Goal: Task Accomplishment & Management: Complete application form

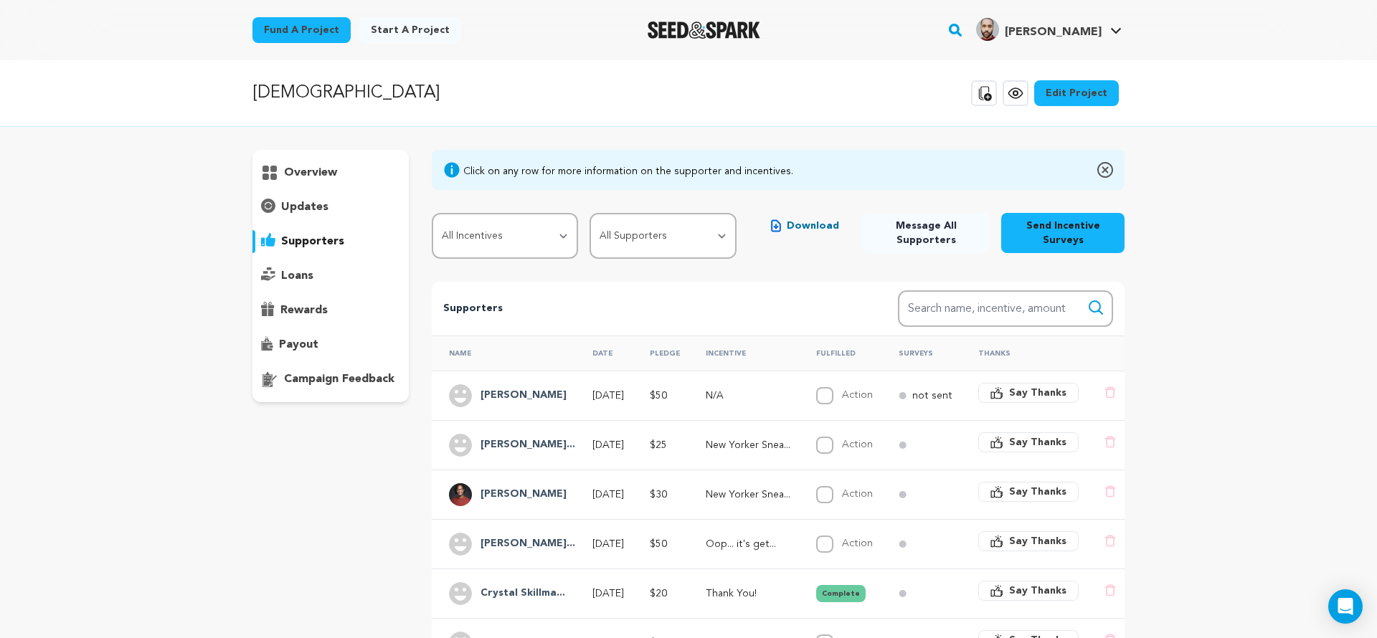
click at [316, 33] on link "Fund a project" at bounding box center [301, 30] width 98 height 26
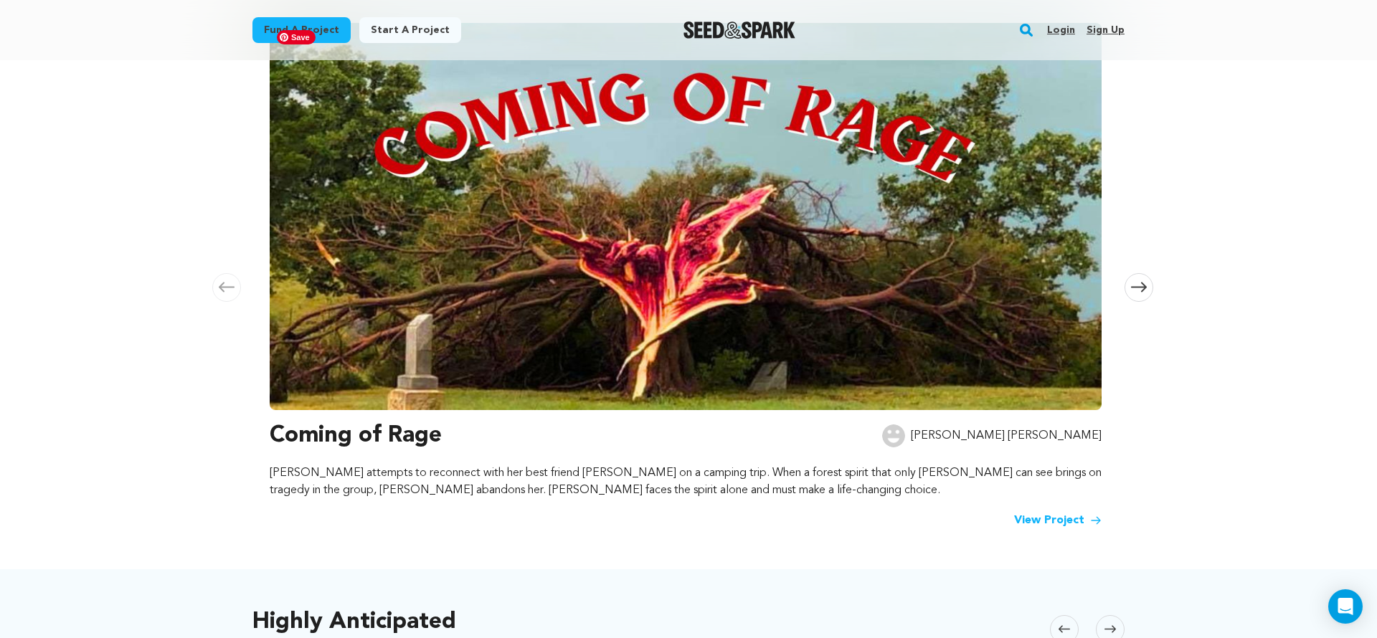
scroll to position [225, 0]
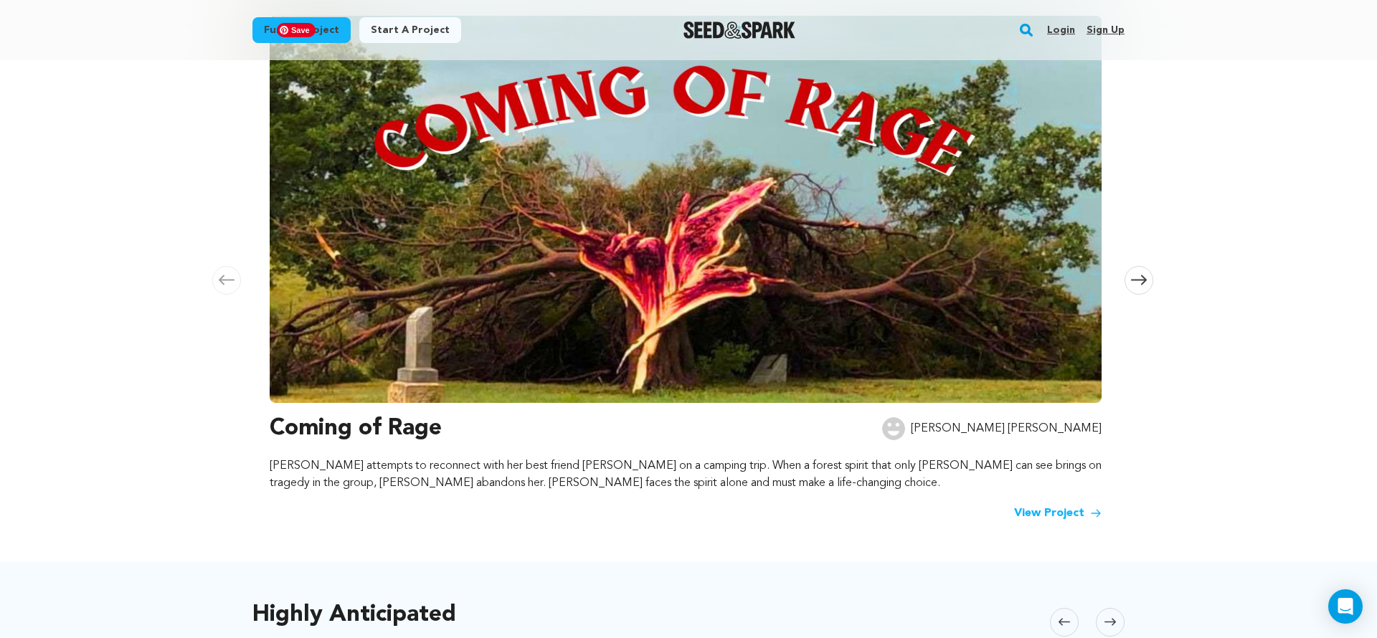
click at [644, 302] on img at bounding box center [686, 209] width 832 height 387
click at [1051, 511] on link "View Project" at bounding box center [1057, 513] width 87 height 17
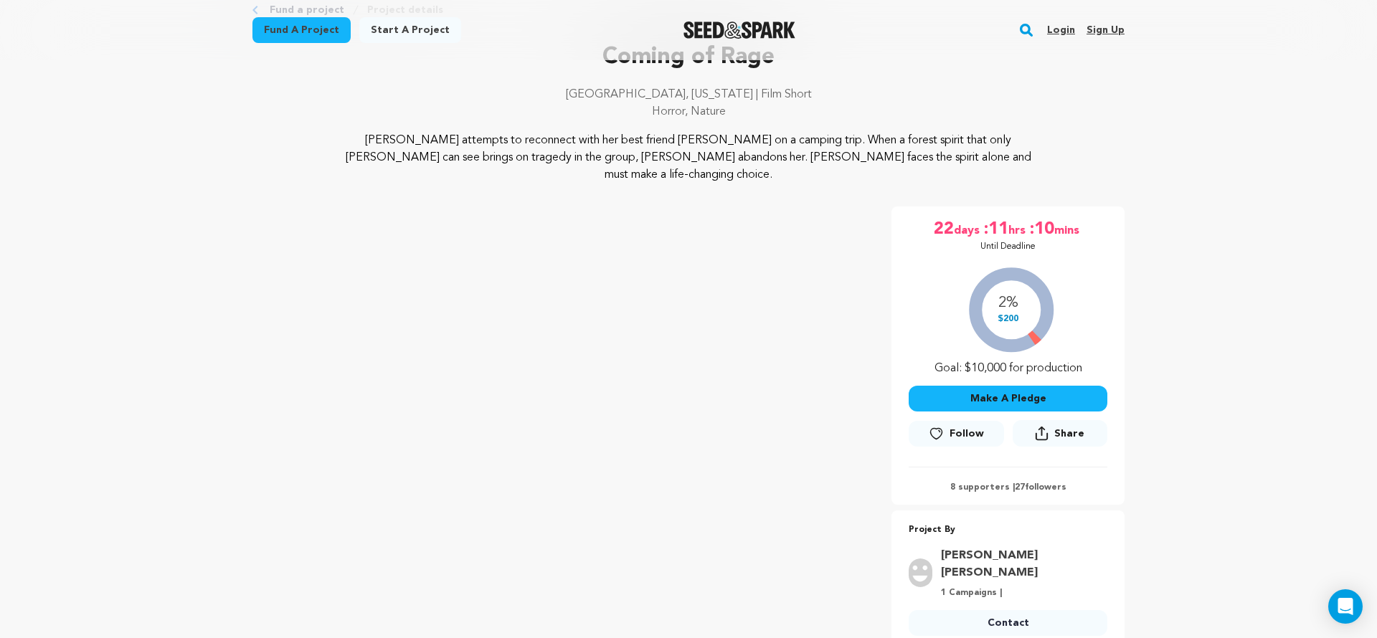
scroll to position [87, 0]
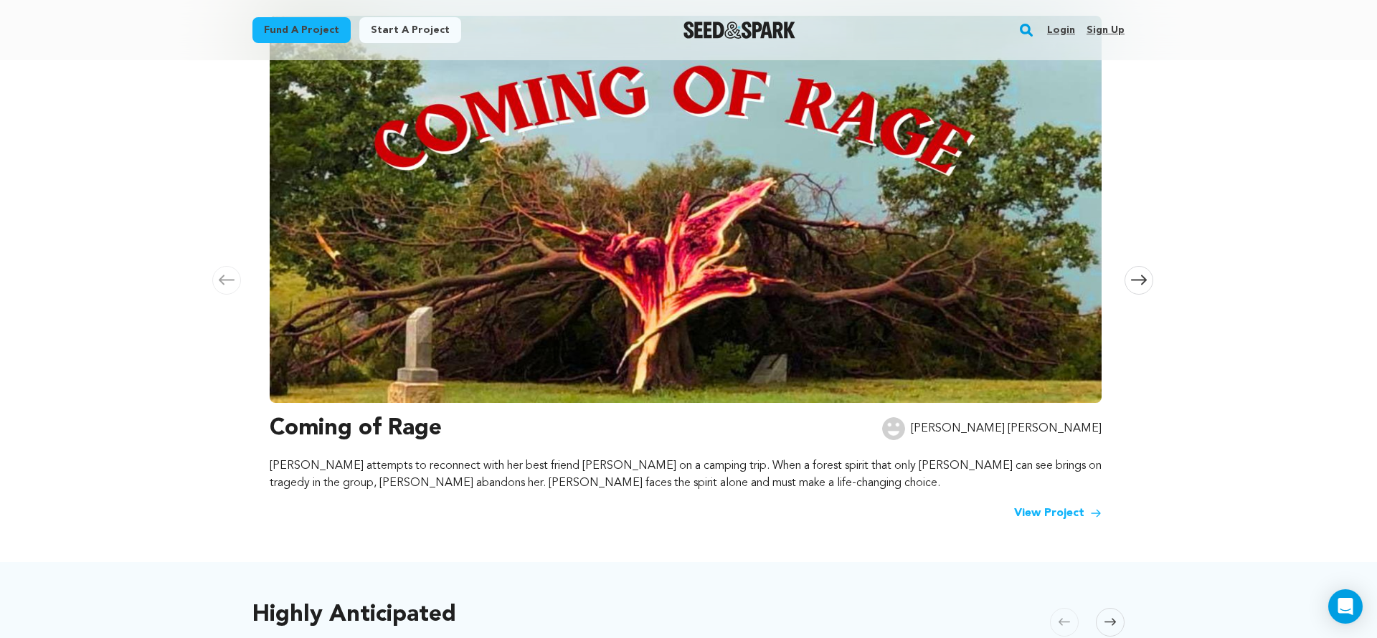
scroll to position [638, 0]
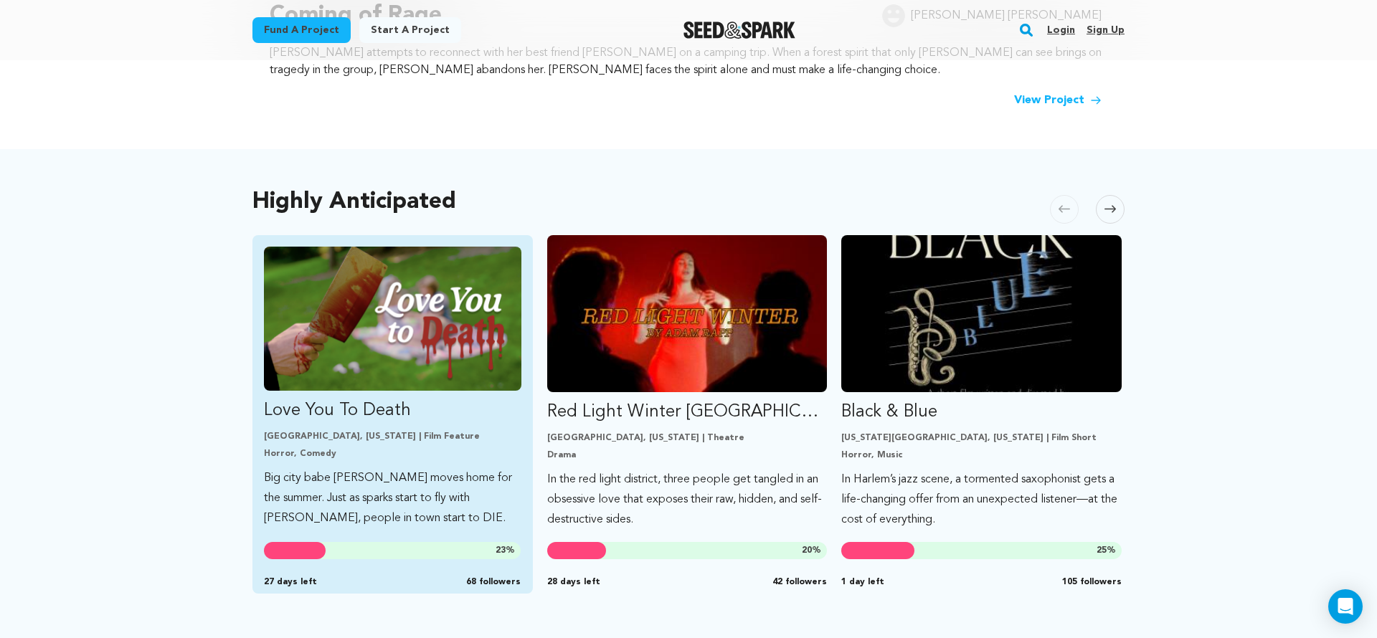
click at [388, 416] on p "Love You To Death" at bounding box center [392, 410] width 257 height 23
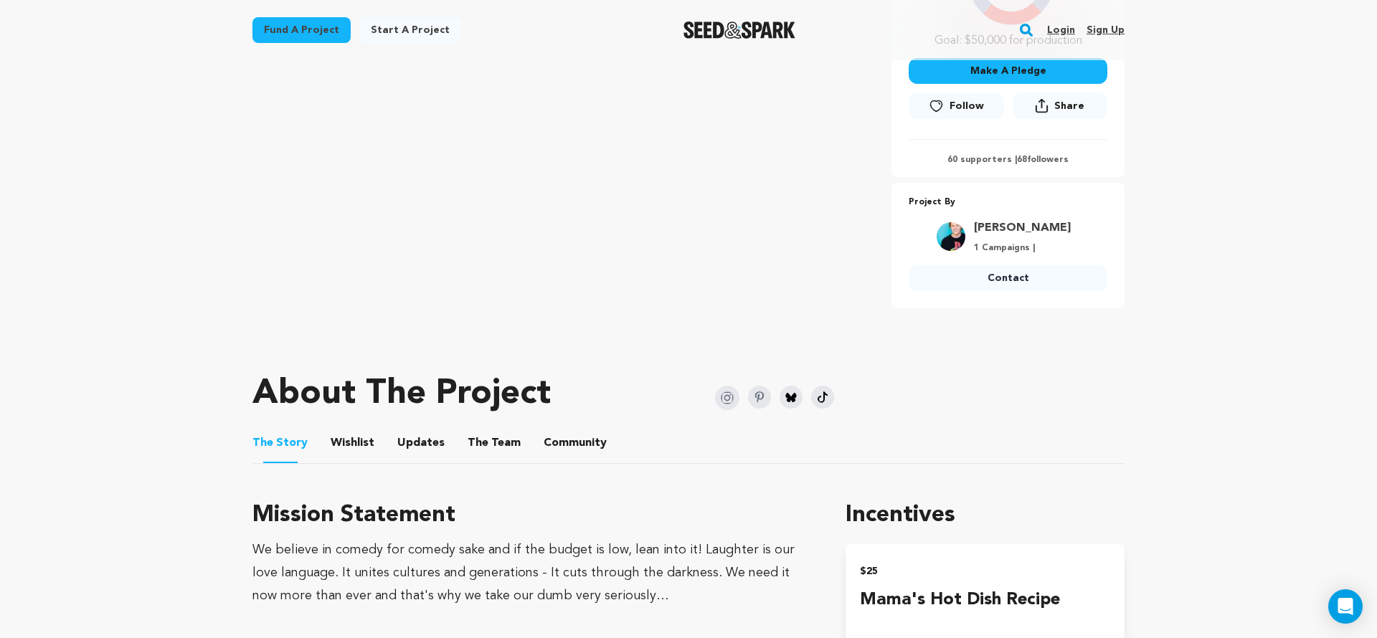
scroll to position [493, 0]
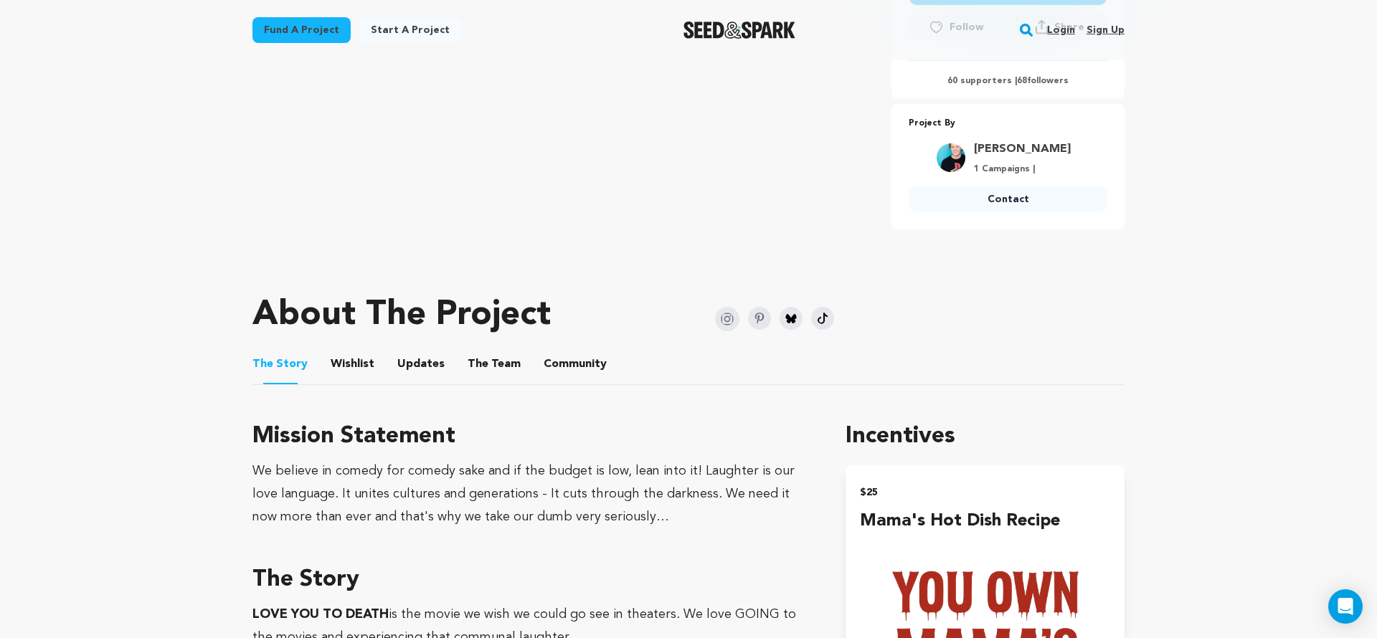
click at [418, 368] on button "Updates" at bounding box center [421, 367] width 34 height 34
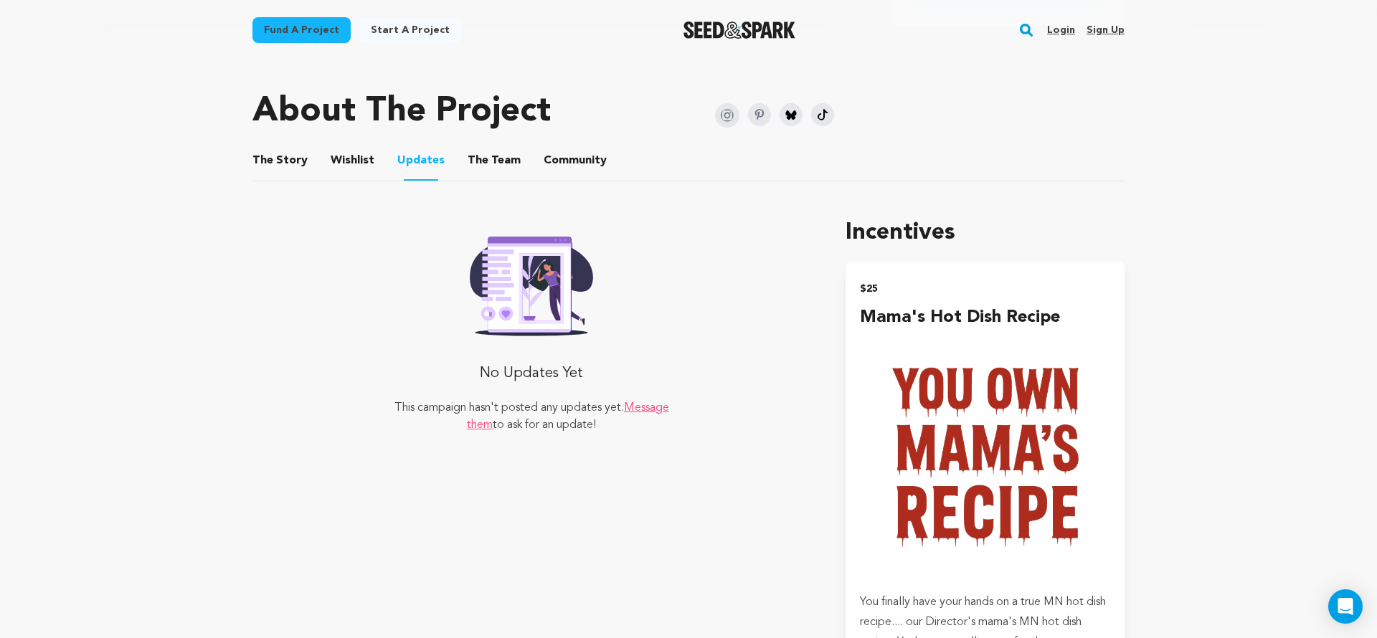
scroll to position [654, 0]
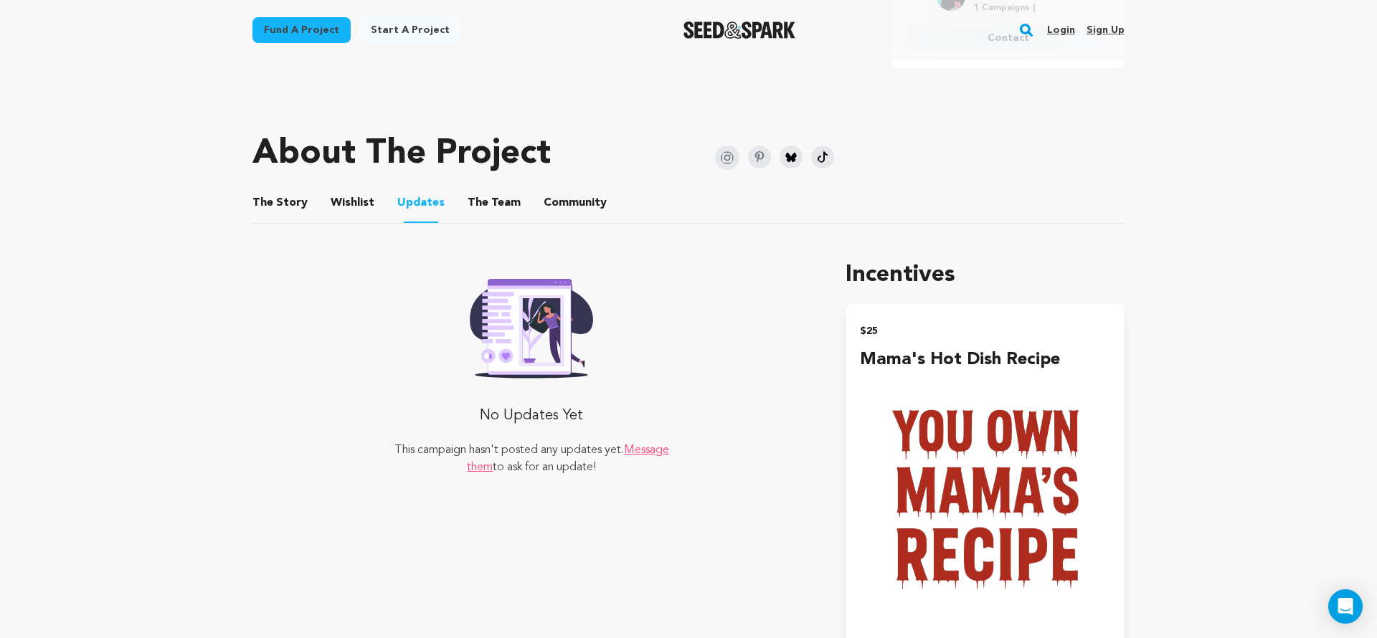
click at [357, 207] on button "Wishlist" at bounding box center [353, 206] width 34 height 34
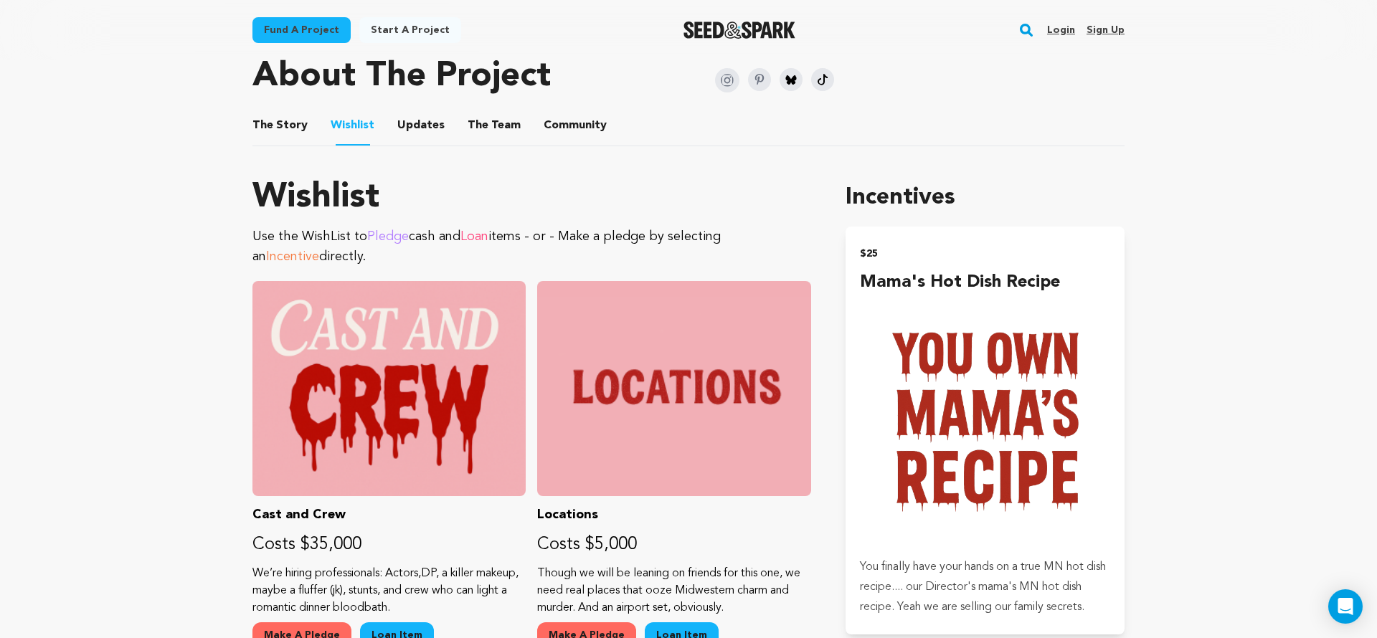
scroll to position [730, 0]
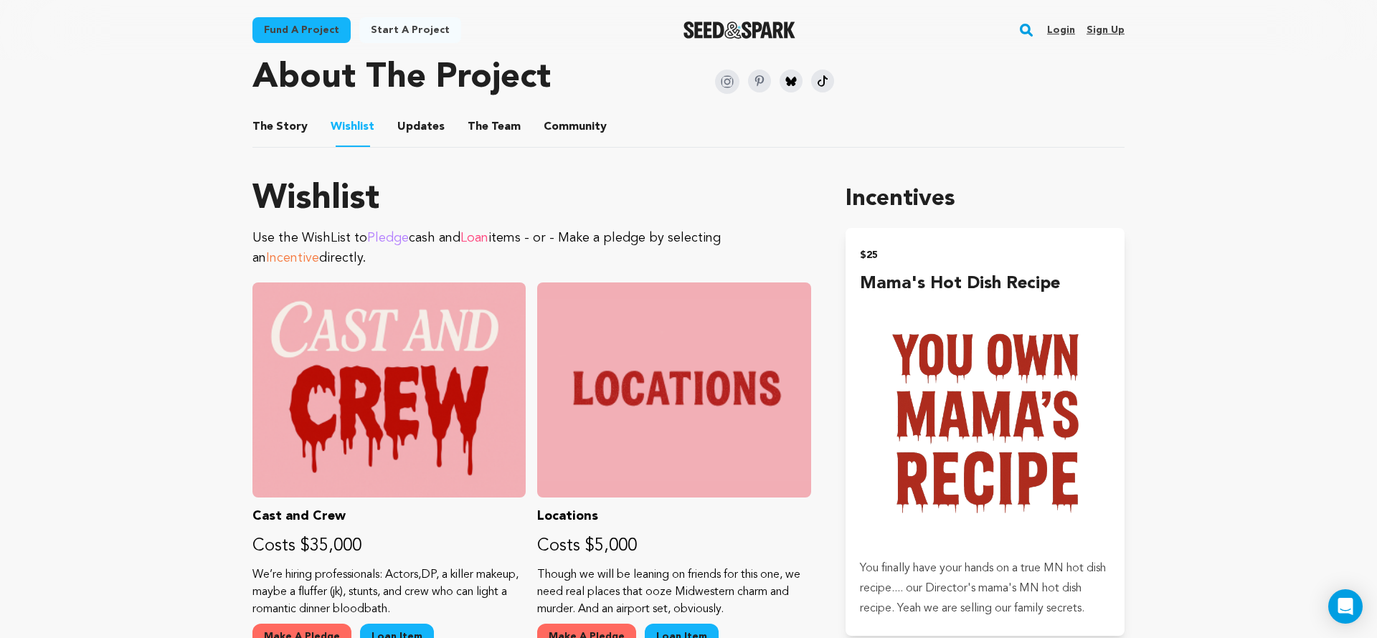
click at [281, 125] on button "The Story" at bounding box center [280, 130] width 34 height 34
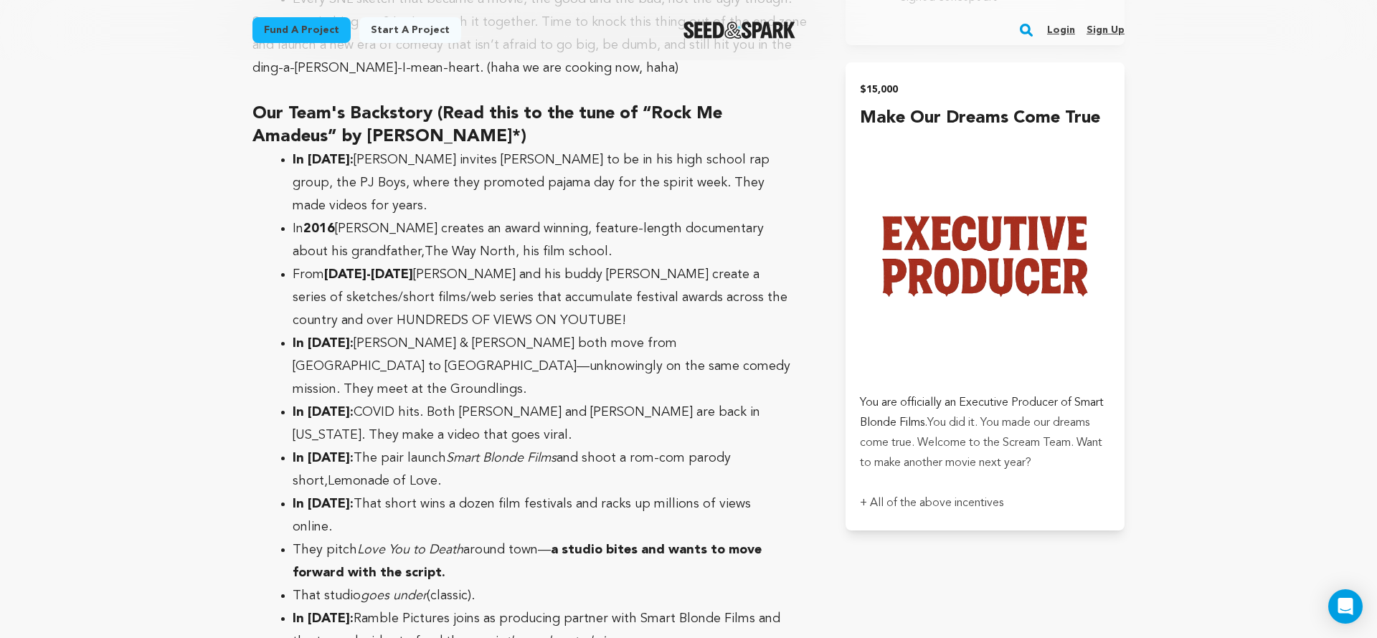
scroll to position [4357, 0]
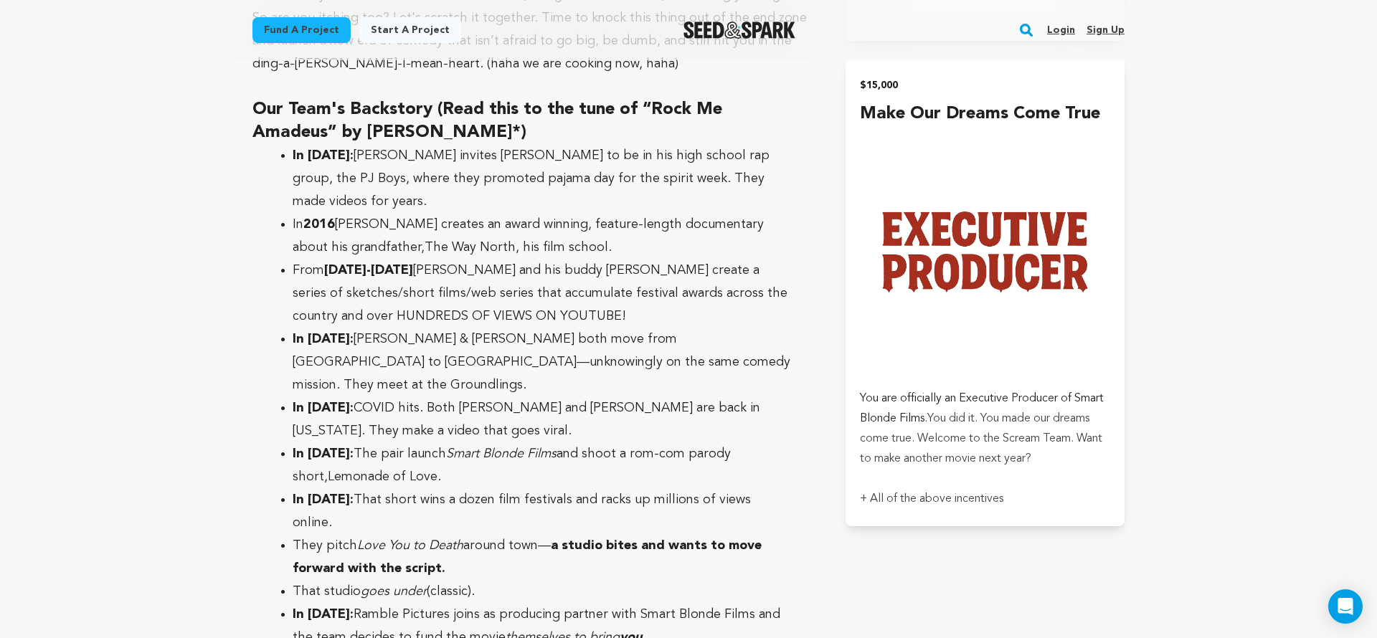
scroll to position [730, 0]
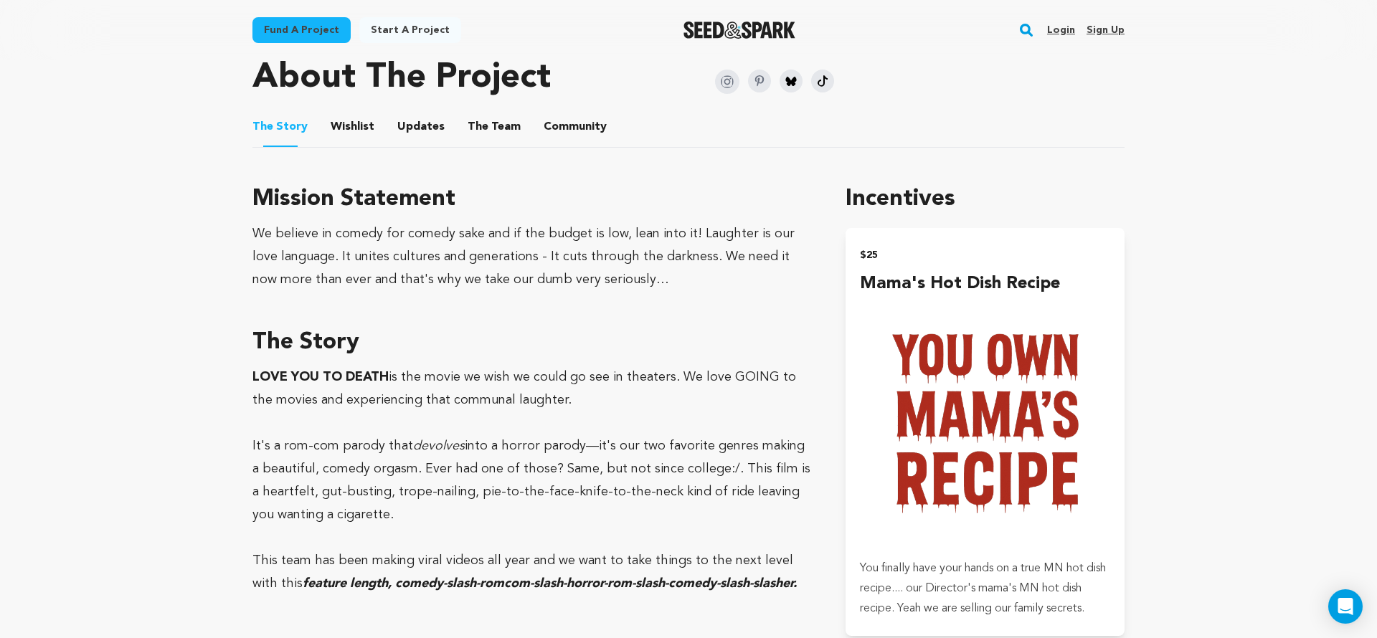
scroll to position [654, 0]
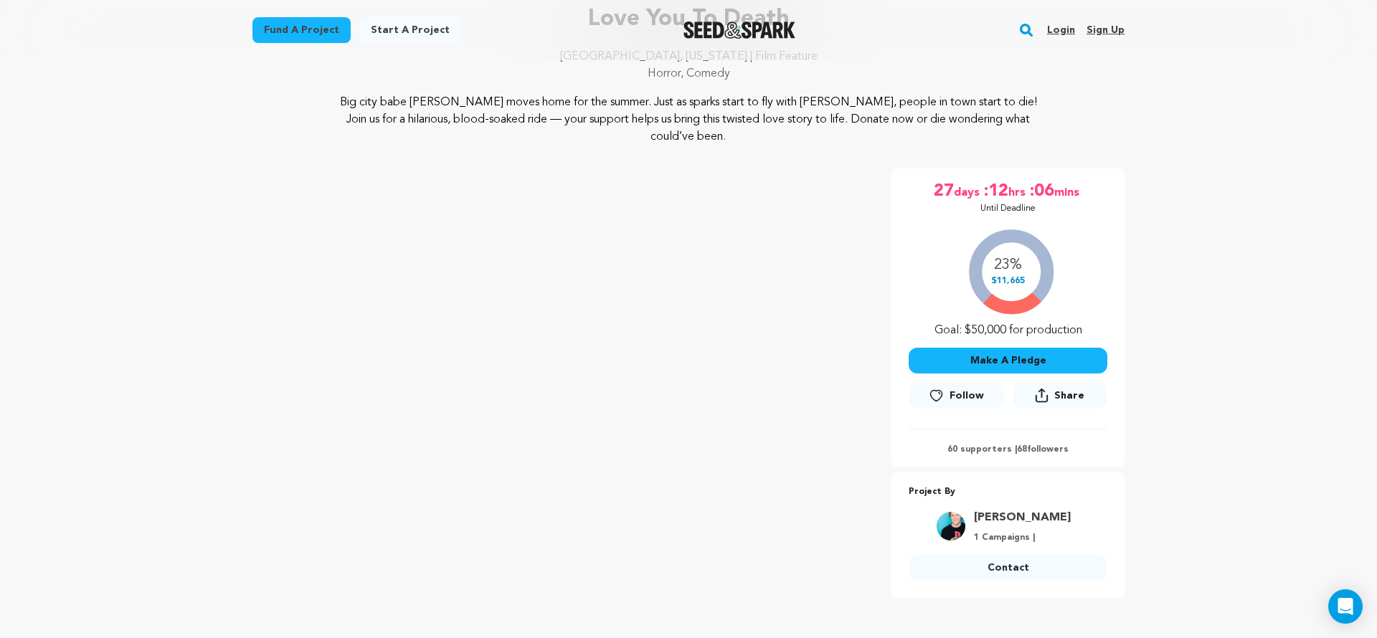
scroll to position [153, 0]
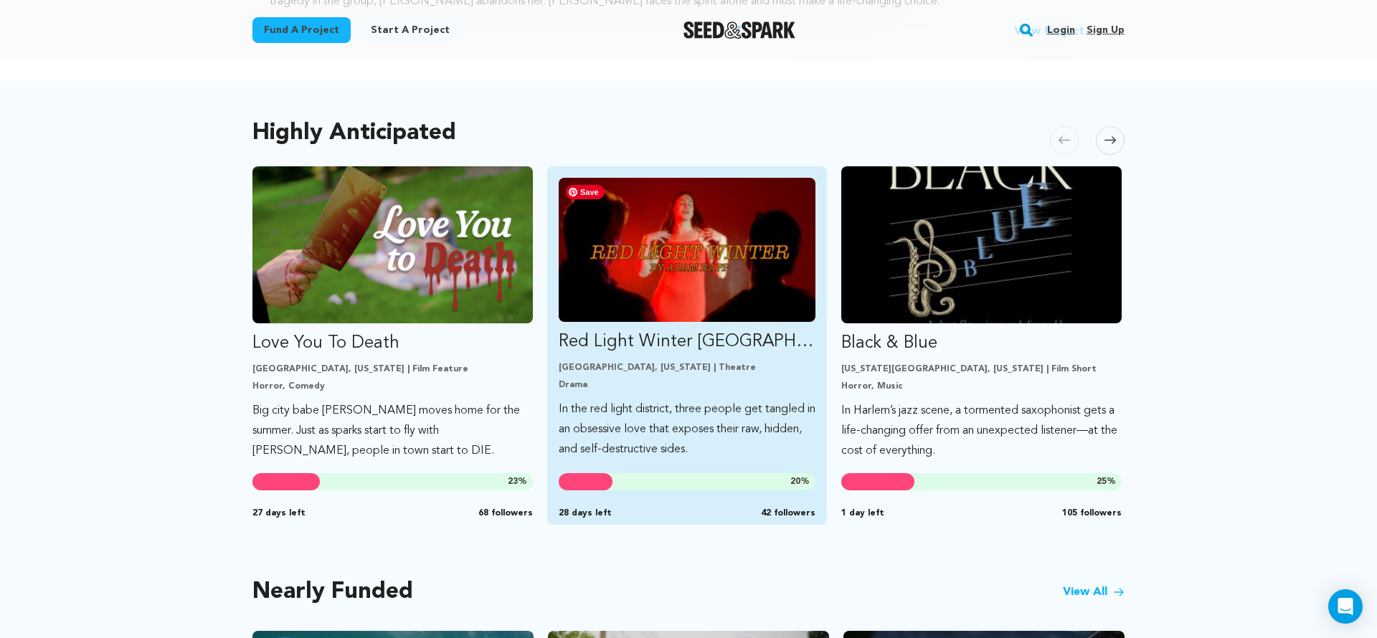
scroll to position [716, 0]
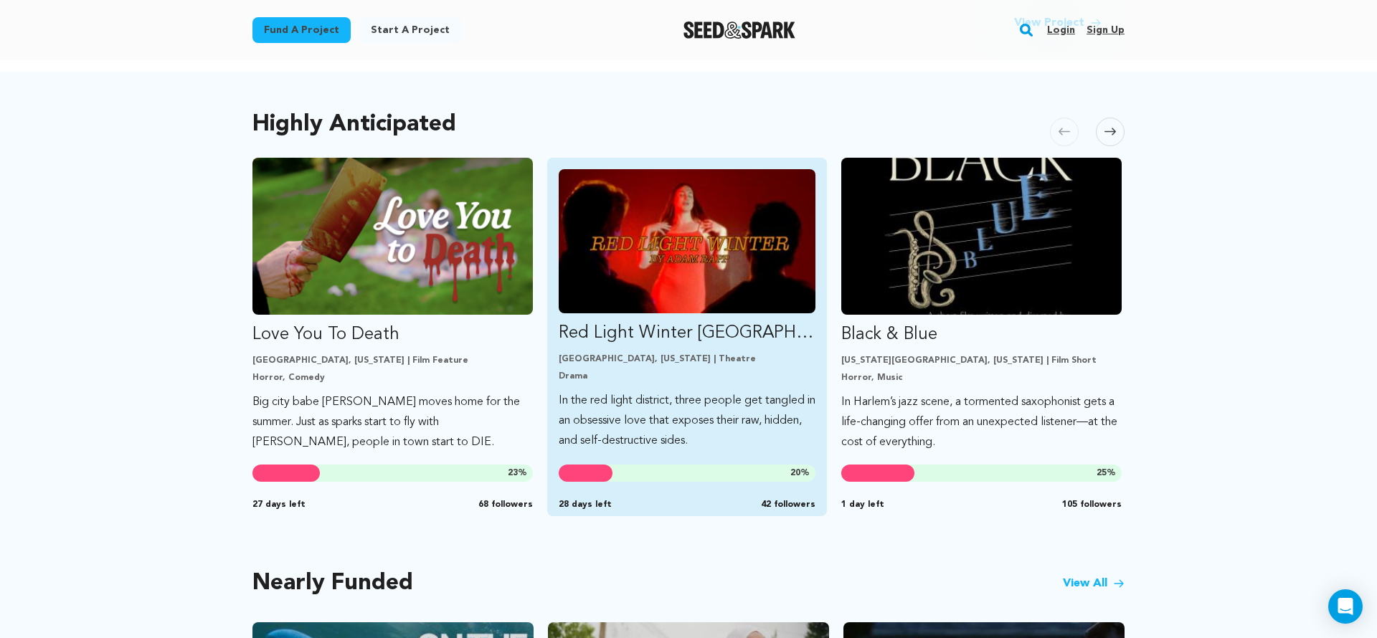
click at [665, 349] on link "Red Light Winter Los Angeles Los Angeles, California | Theatre Drama In the red…" at bounding box center [687, 310] width 257 height 282
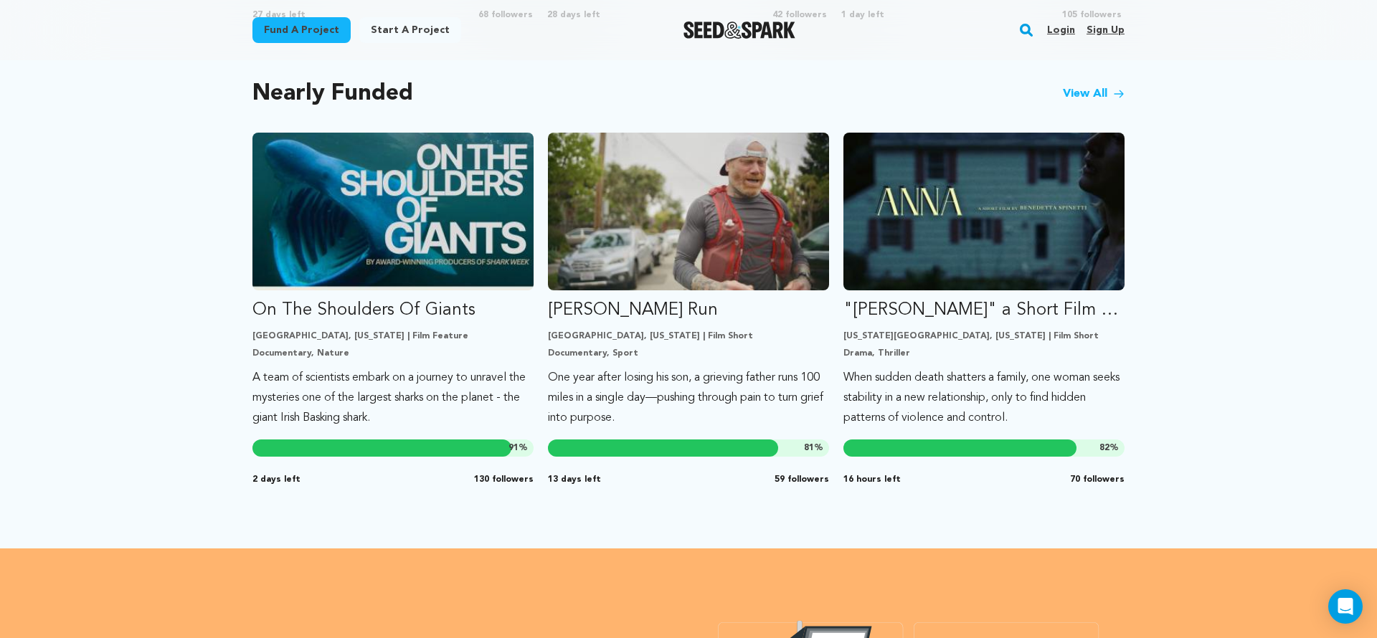
scroll to position [1206, 0]
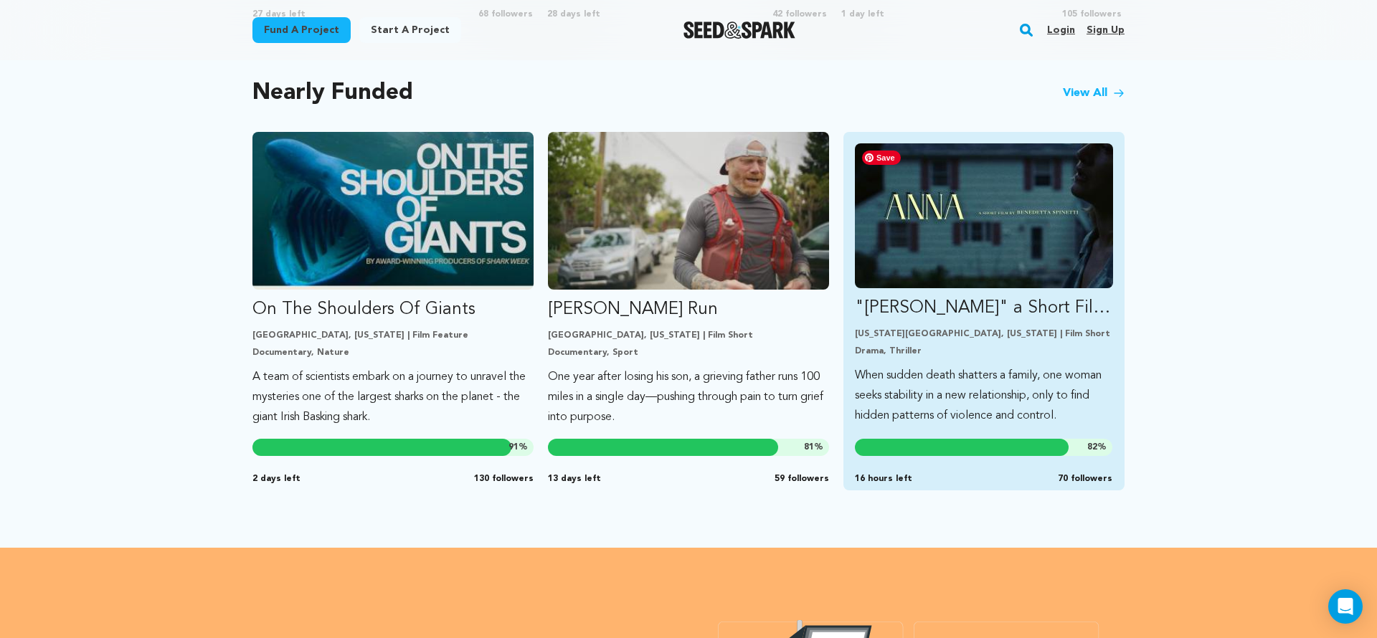
click at [874, 280] on img "Fund &quot;ANNA&quot; a Short Film by Benedetta Spinetti" at bounding box center [984, 215] width 258 height 145
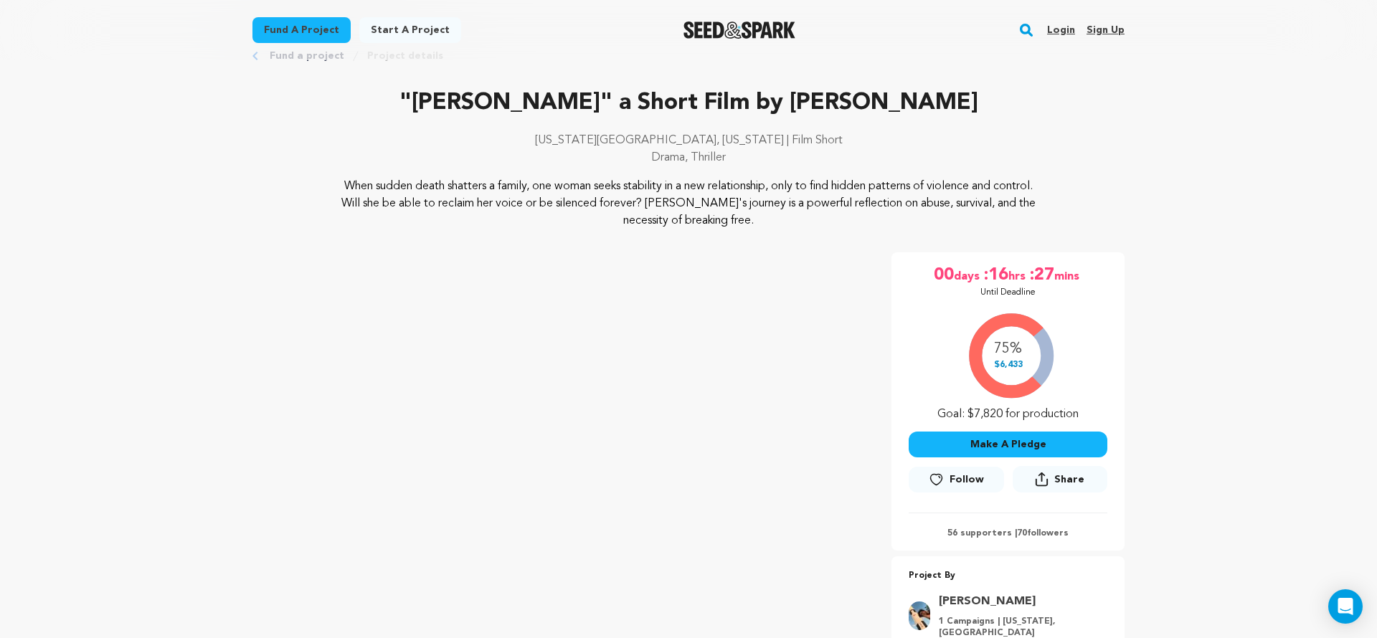
scroll to position [42, 0]
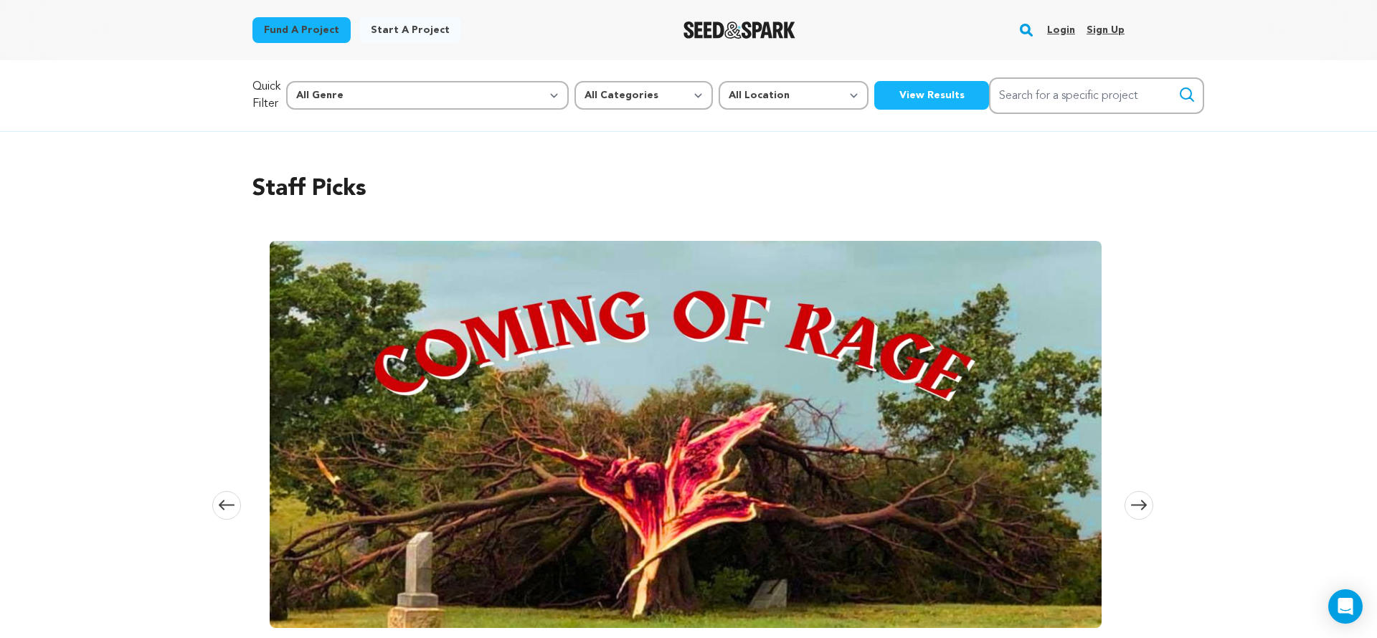
scroll to position [1206, 0]
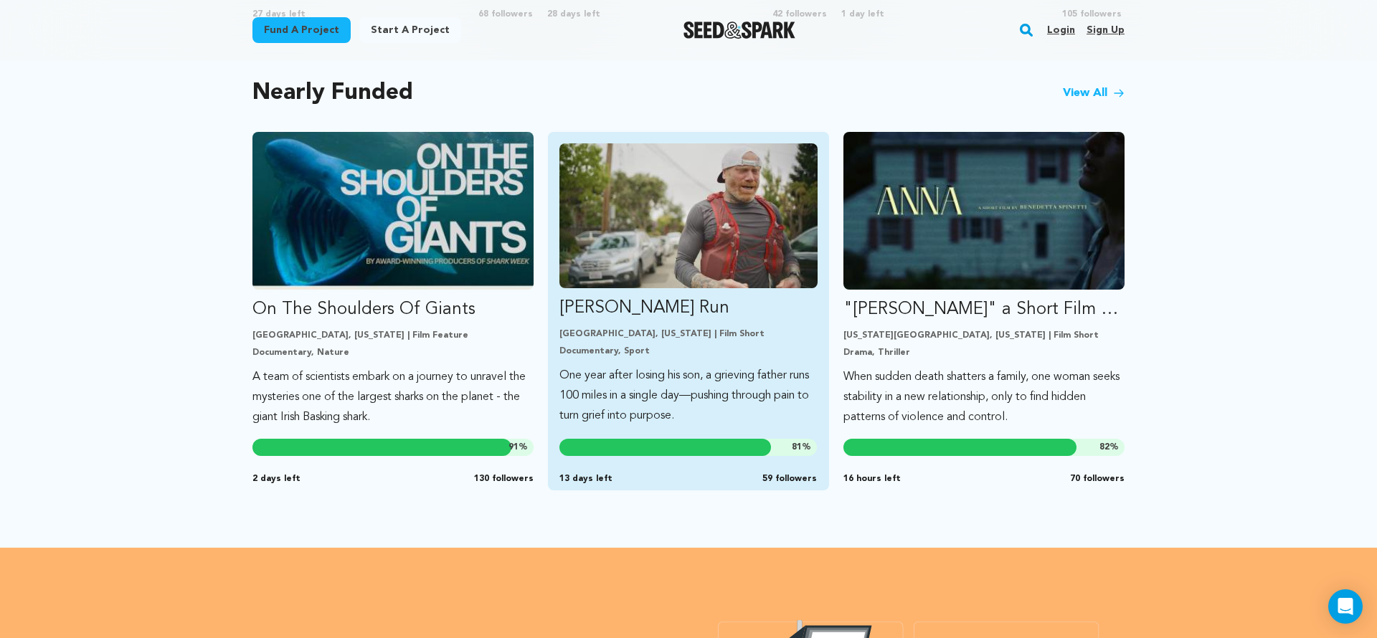
click at [667, 386] on p "One year after losing his son, a grieving father runs 100 miles in a single day…" at bounding box center [688, 396] width 258 height 60
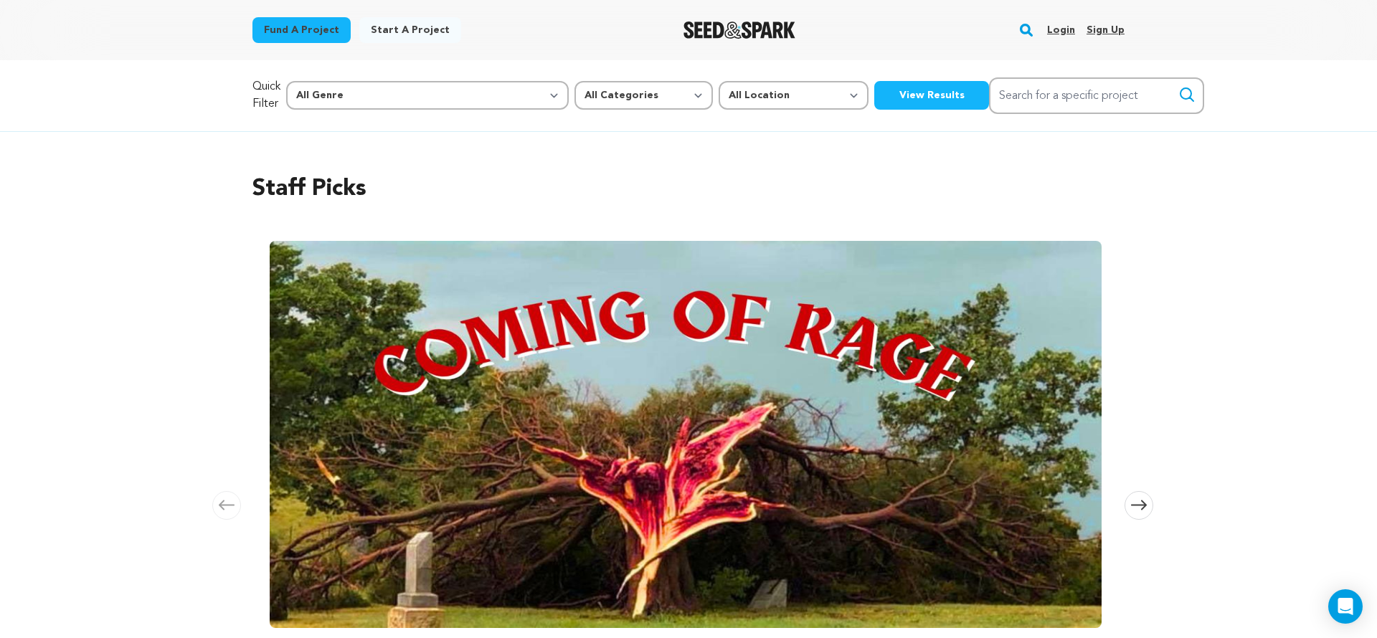
click at [1065, 39] on link "Login" at bounding box center [1061, 30] width 28 height 23
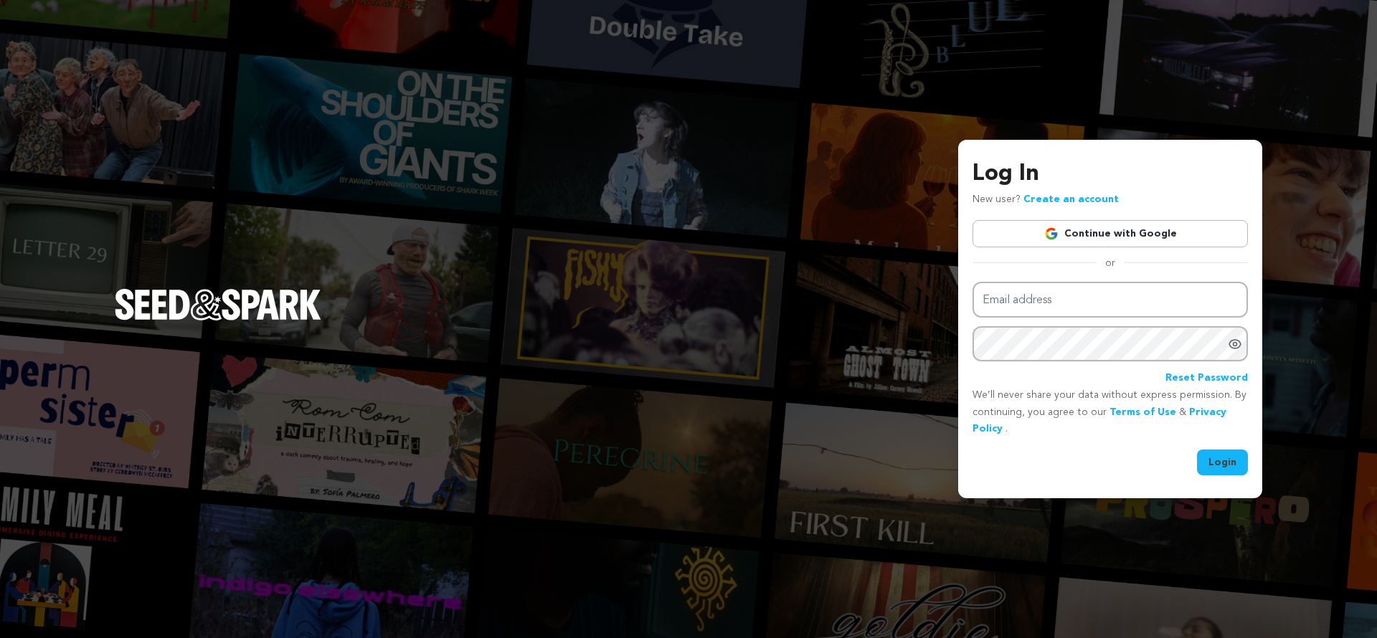
click at [1105, 247] on div "Log In New user? Create an account Continue with Google or Email address Passwo…" at bounding box center [1109, 316] width 275 height 319
click at [1101, 237] on link "Continue with Google" at bounding box center [1109, 233] width 275 height 27
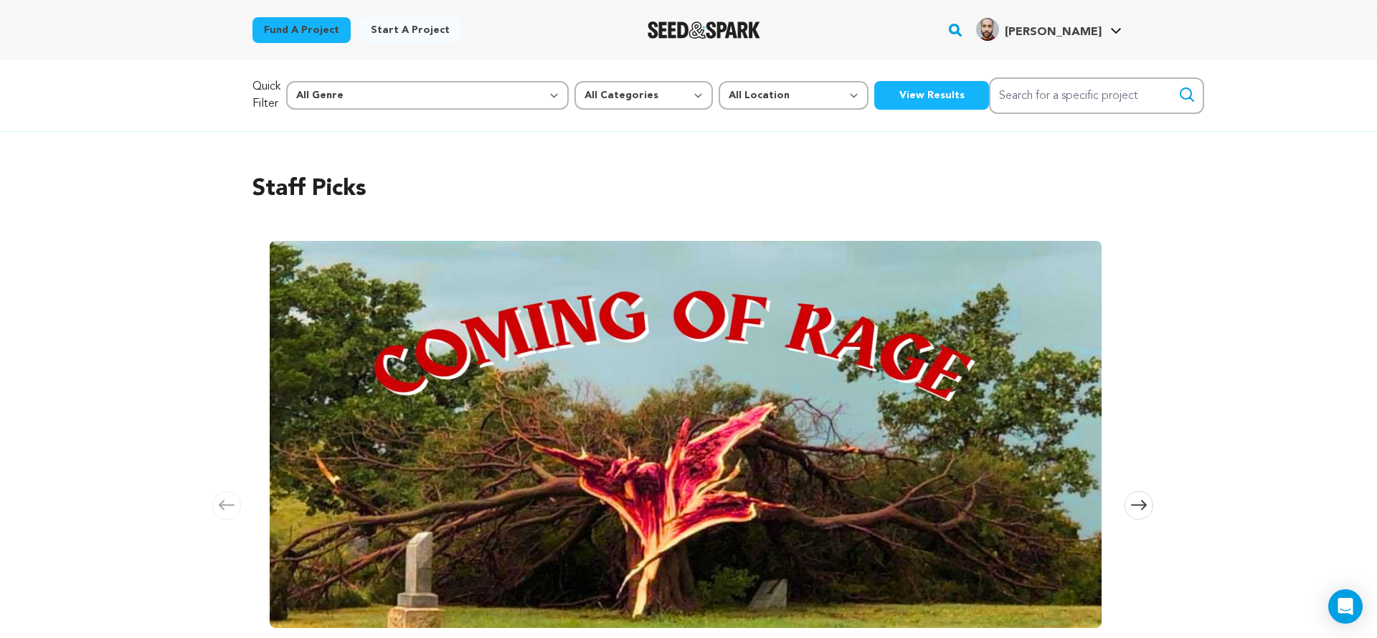
click at [409, 24] on link "Start a project" at bounding box center [410, 30] width 102 height 26
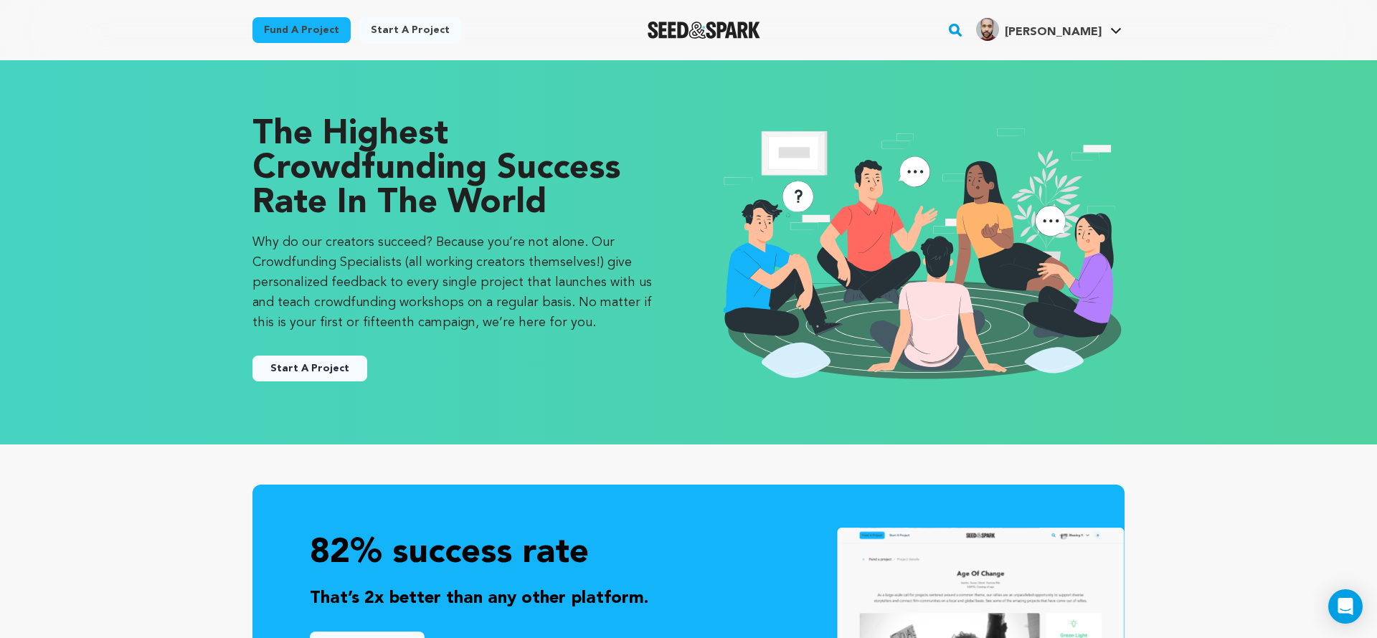
click at [305, 375] on button "Start A Project" at bounding box center [309, 369] width 115 height 26
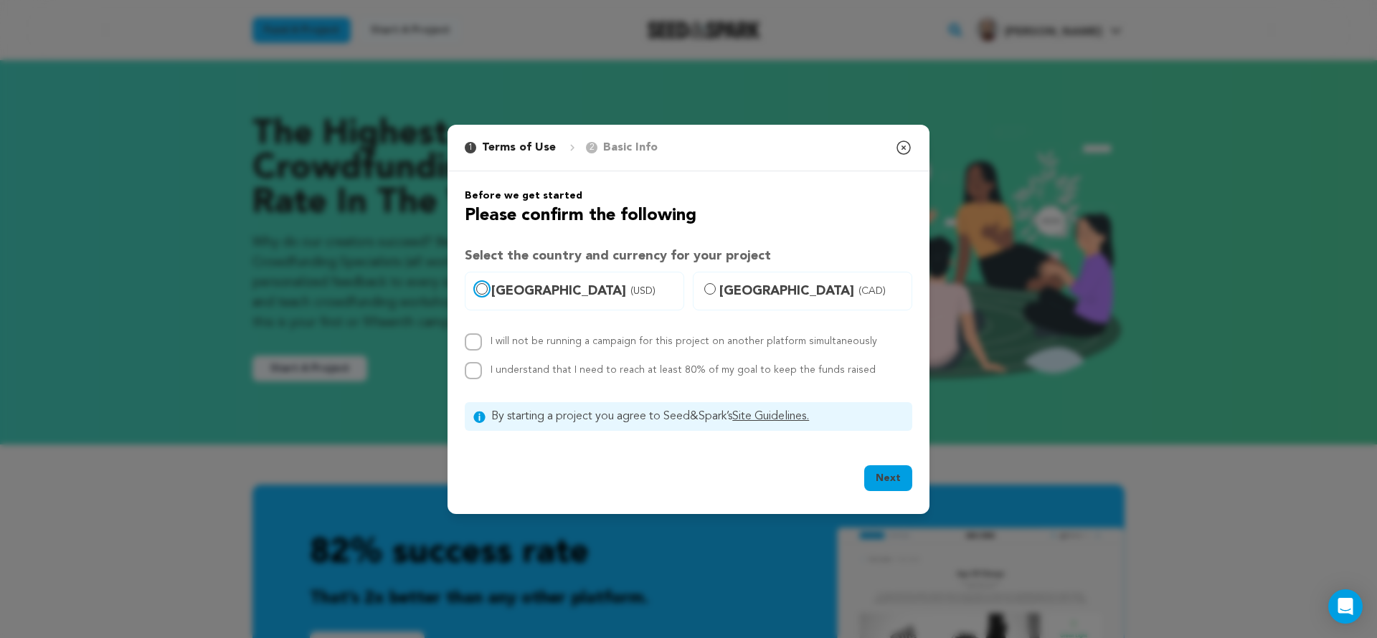
click at [481, 285] on input "[GEOGRAPHIC_DATA] (USD)" at bounding box center [481, 288] width 11 height 11
radio input "true"
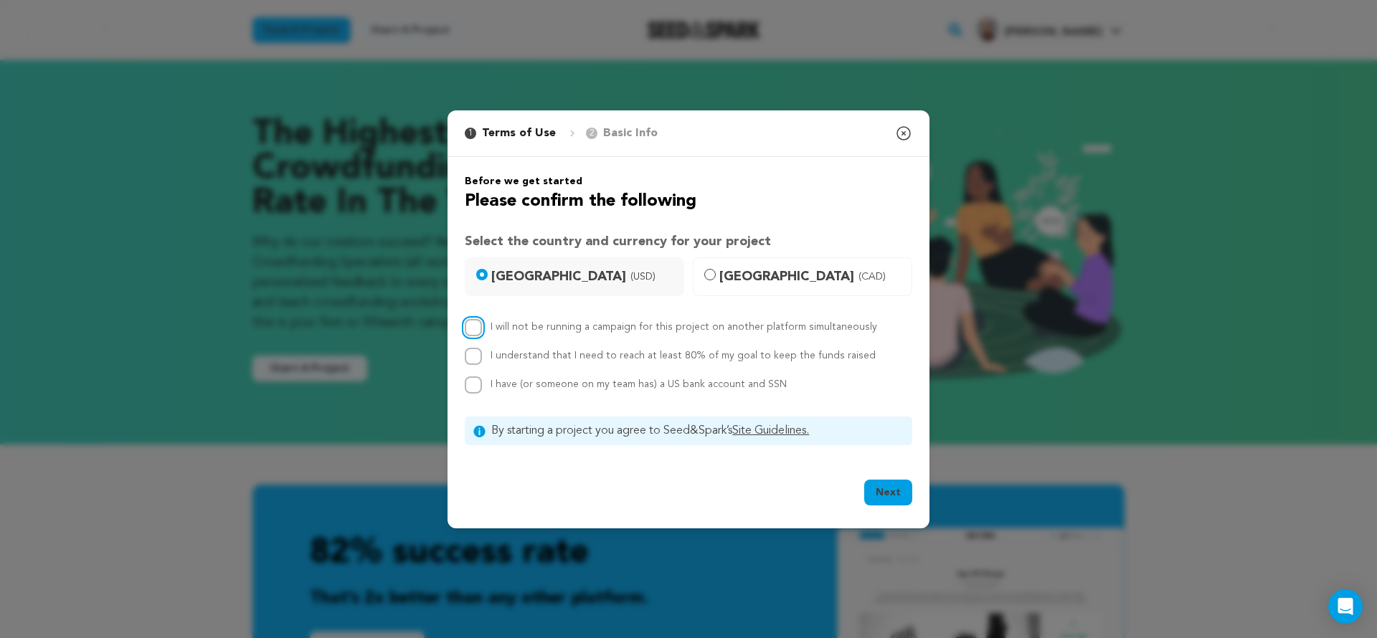
click at [476, 328] on input "I will not be running a campaign for this project on another platform simultane…" at bounding box center [473, 327] width 17 height 17
checkbox input "true"
click at [472, 351] on input "I understand that I need to reach at least 80% of my goal to keep the funds rai…" at bounding box center [473, 356] width 17 height 17
checkbox input "true"
click at [475, 383] on input "I have (or someone on my team has) a US bank account and SSN" at bounding box center [473, 384] width 17 height 17
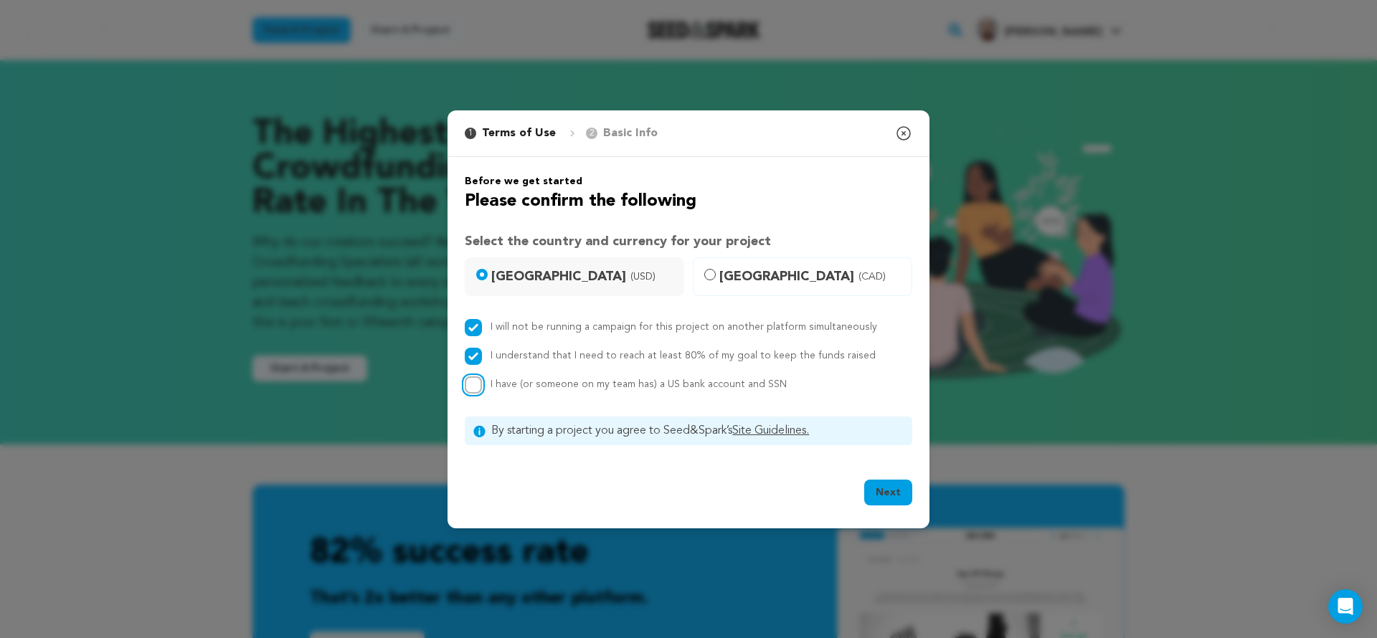
checkbox input "true"
click at [888, 507] on div "Next" at bounding box center [888, 496] width 48 height 32
click at [888, 498] on button "Next" at bounding box center [888, 493] width 48 height 26
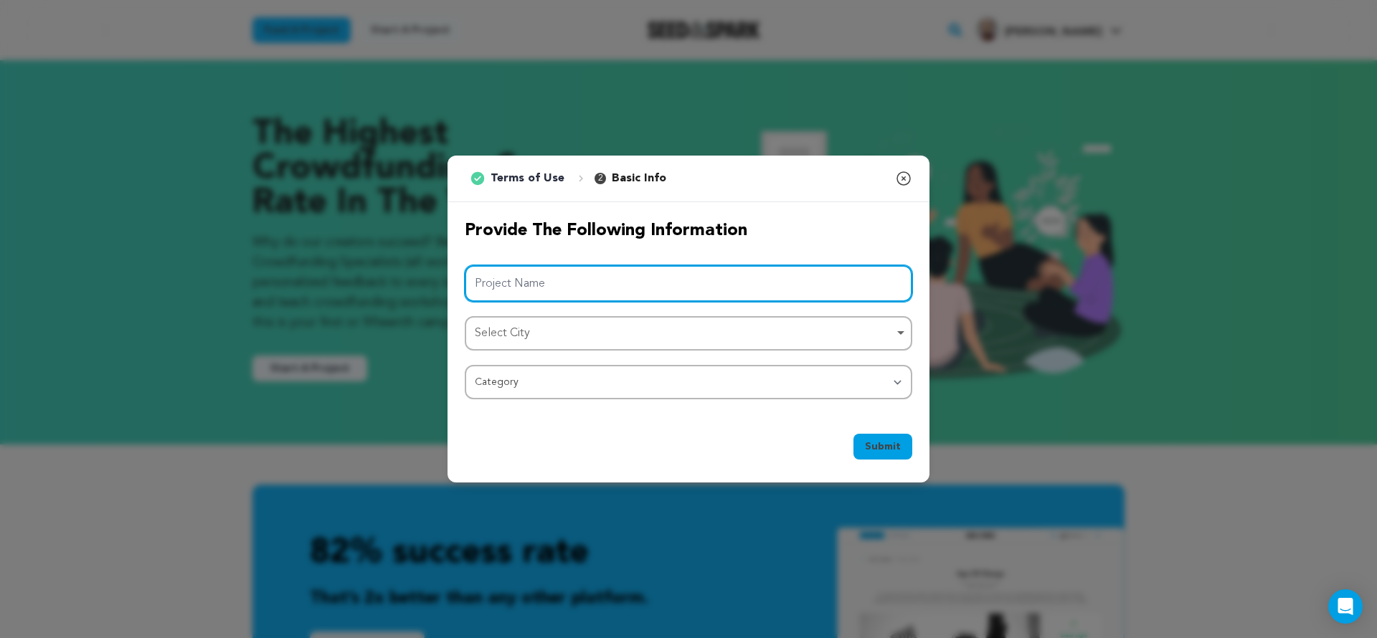
click at [821, 295] on input "Project Name" at bounding box center [688, 283] width 447 height 37
click at [787, 326] on div "Select City Remove item" at bounding box center [684, 333] width 419 height 21
type input "NATIVES Season 1"
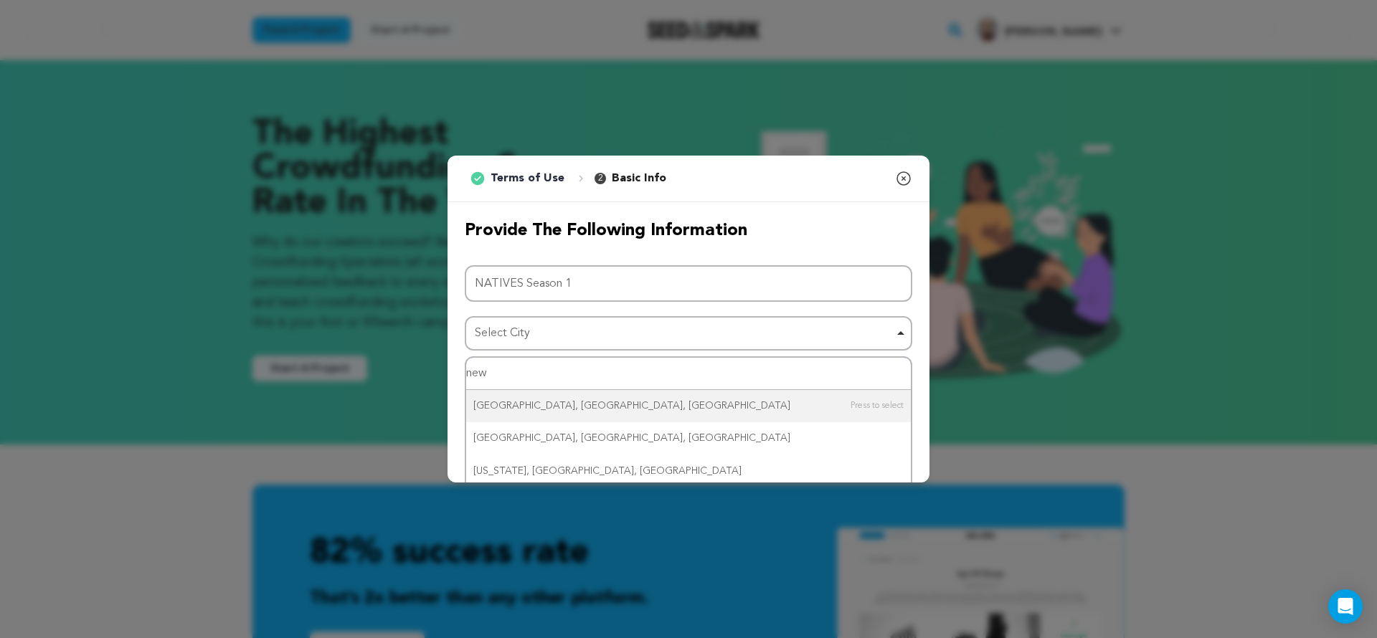
type input "new"
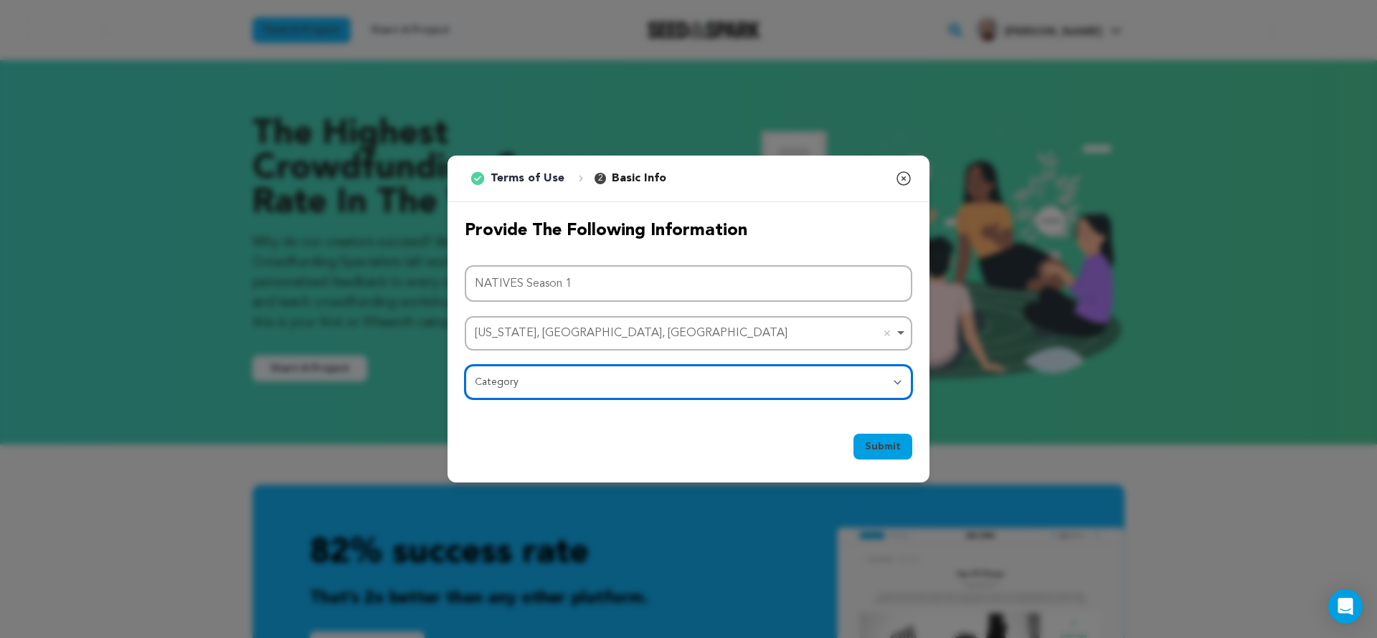
click at [605, 387] on select "Category Film Feature Film Short Series Film Festival Company Music Video VR Ex…" at bounding box center [688, 382] width 447 height 34
select select "1293"
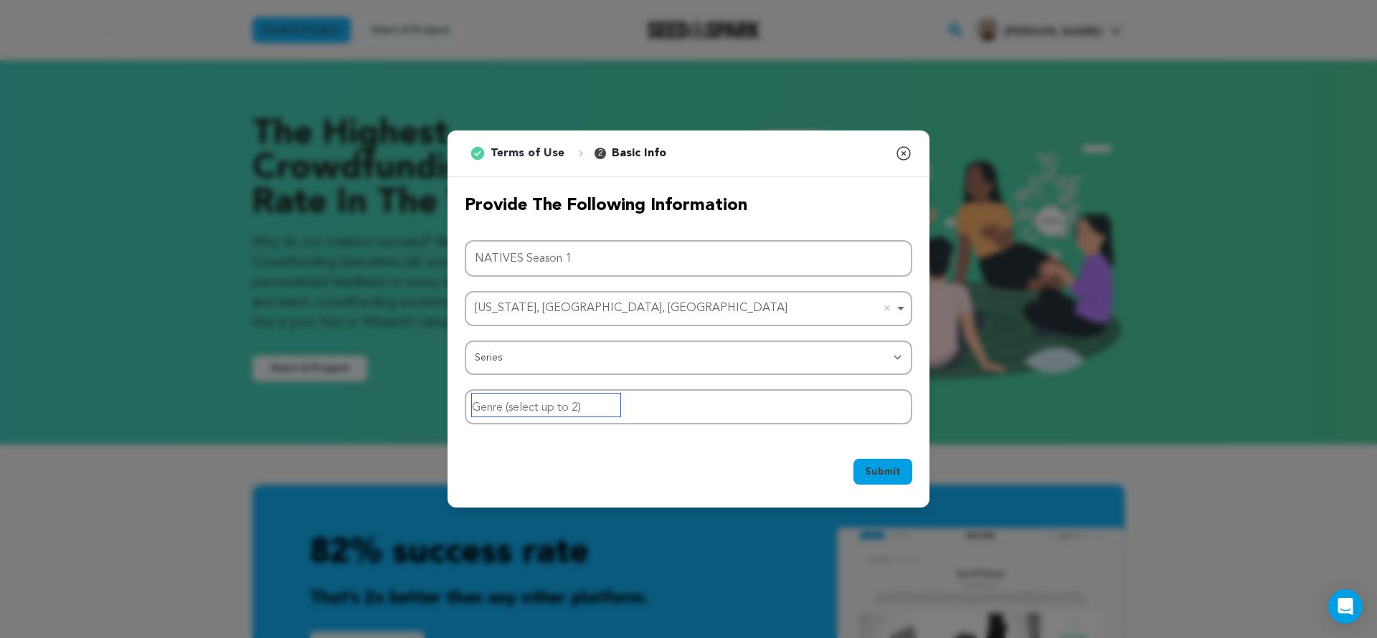
click at [617, 407] on input "Genre (select up to 2)" at bounding box center [546, 405] width 148 height 23
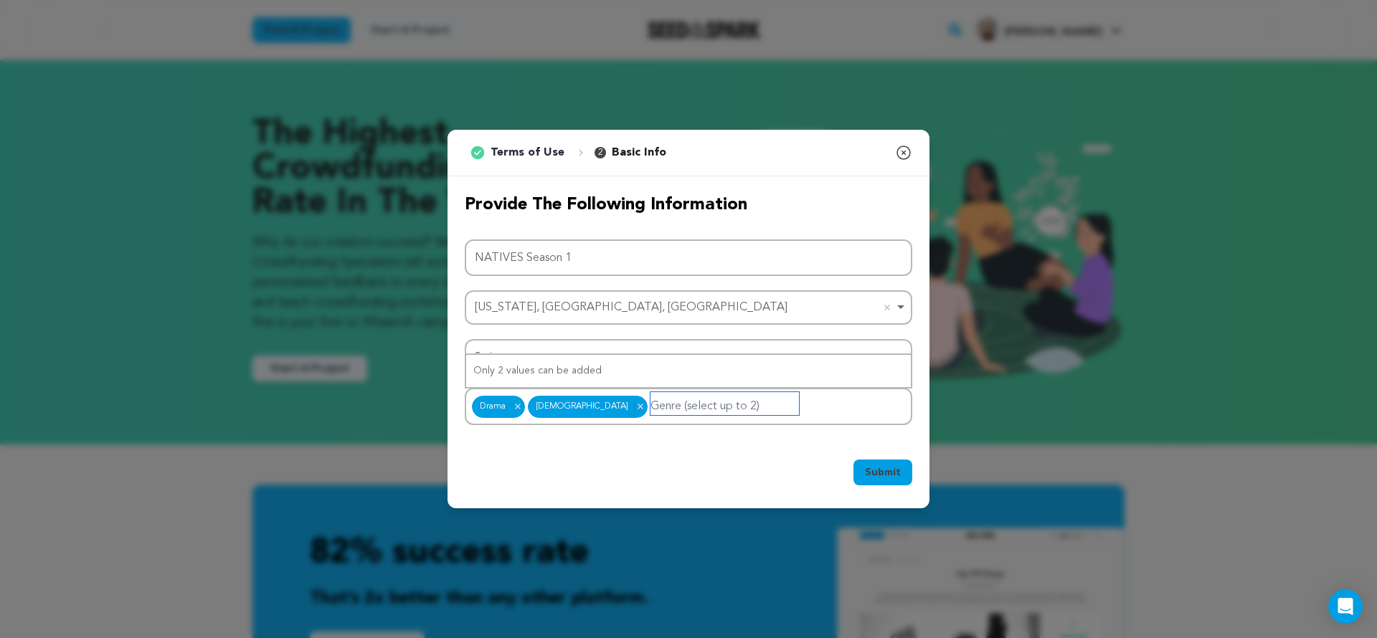
click at [784, 411] on div "Drama [DEMOGRAPHIC_DATA] Drama Remove item [DEMOGRAPHIC_DATA] Remove item" at bounding box center [688, 406] width 447 height 37
click at [870, 470] on span "Submit" at bounding box center [883, 472] width 36 height 14
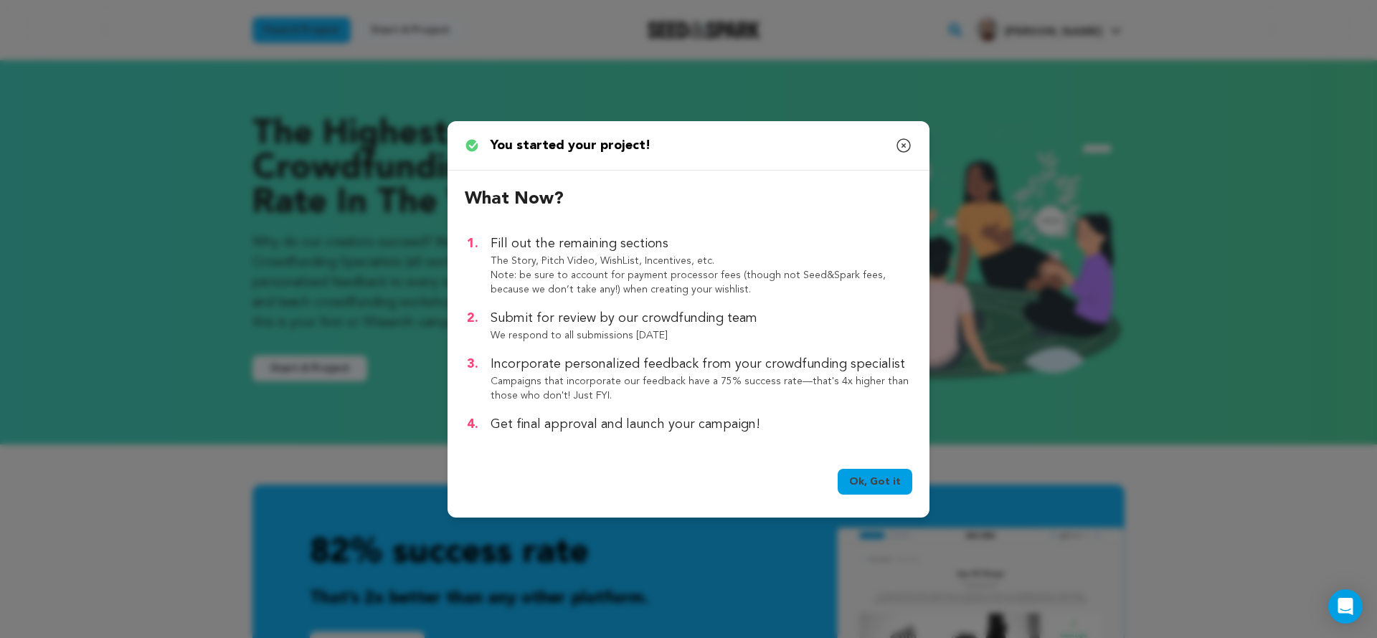
click at [878, 479] on link "Ok, Got it" at bounding box center [875, 482] width 75 height 26
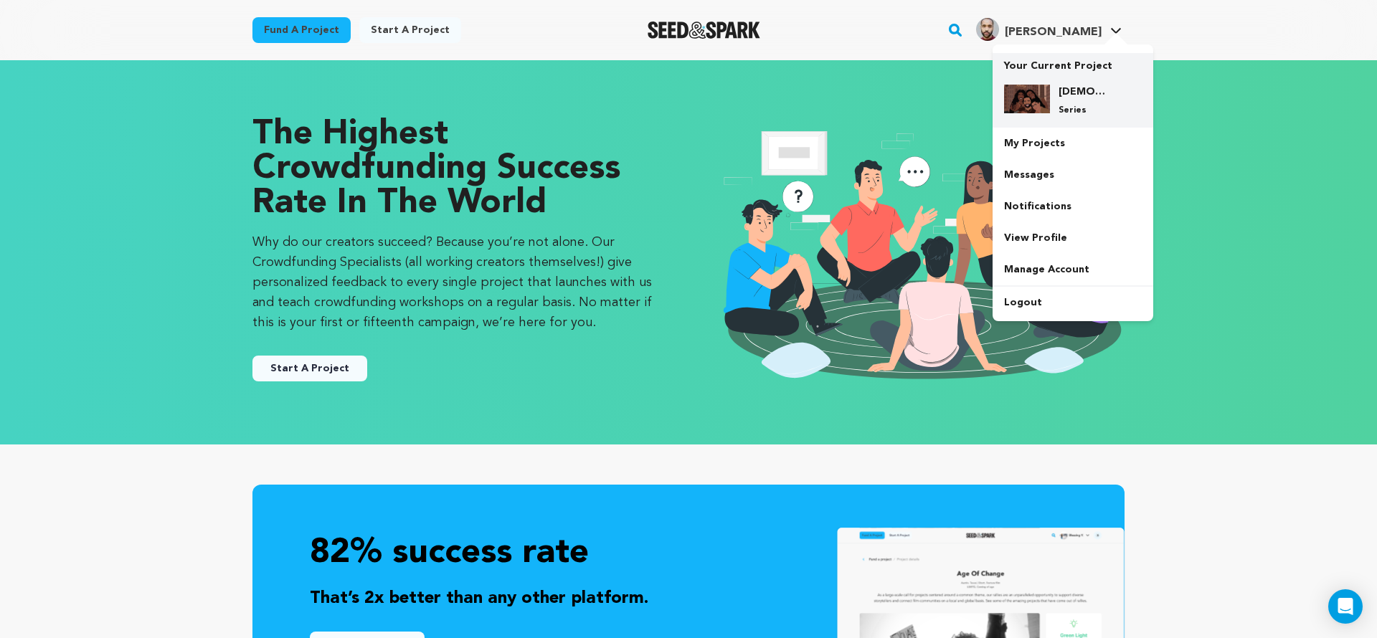
click at [1074, 93] on h4 "[DEMOGRAPHIC_DATA]" at bounding box center [1084, 92] width 52 height 14
click at [1096, 98] on h4 "[DEMOGRAPHIC_DATA]" at bounding box center [1084, 92] width 52 height 14
click at [1061, 99] on div "NATIVES Series" at bounding box center [1084, 101] width 69 height 32
click at [1038, 141] on link "My Projects" at bounding box center [1072, 144] width 161 height 32
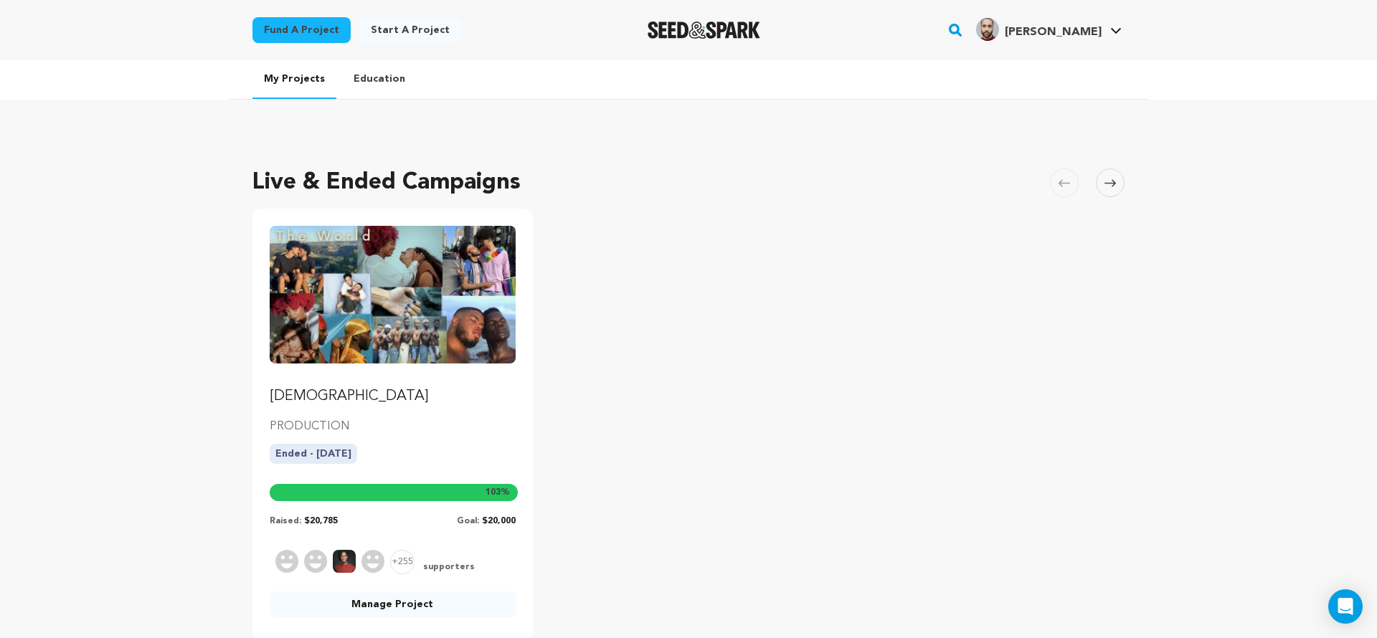
click at [458, 404] on p "[DEMOGRAPHIC_DATA]" at bounding box center [393, 397] width 246 height 20
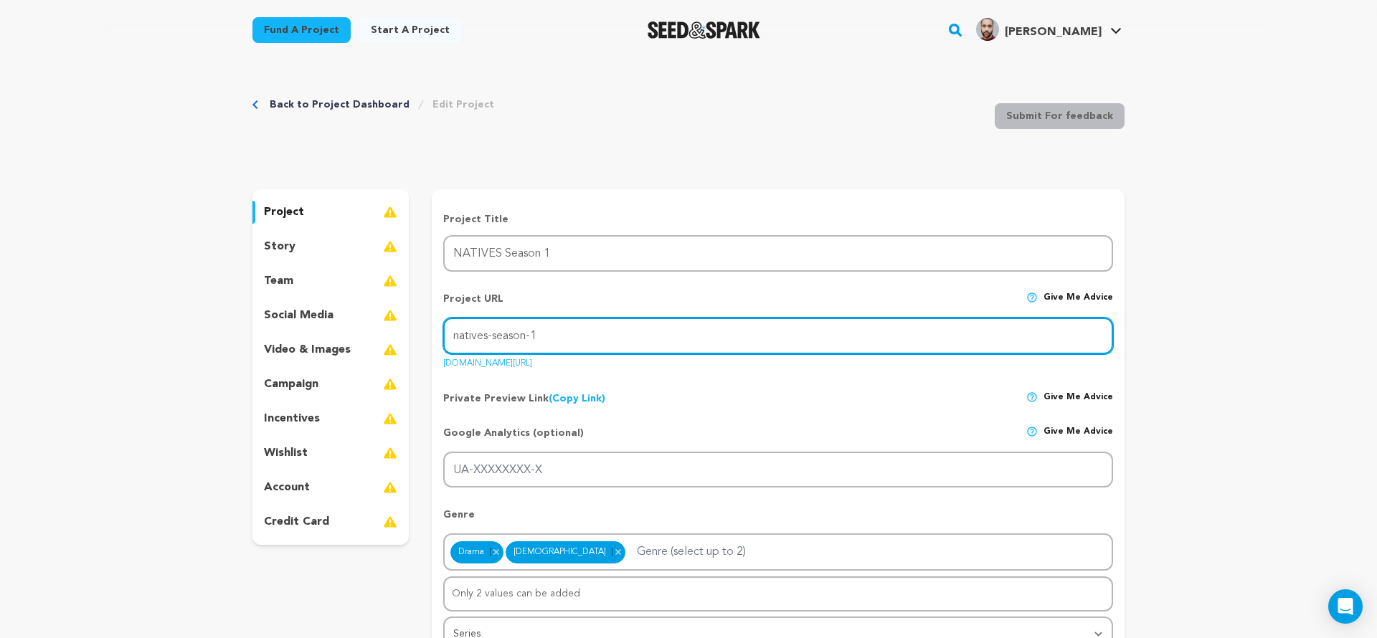
click at [565, 344] on input "natives-season-1" at bounding box center [778, 336] width 670 height 37
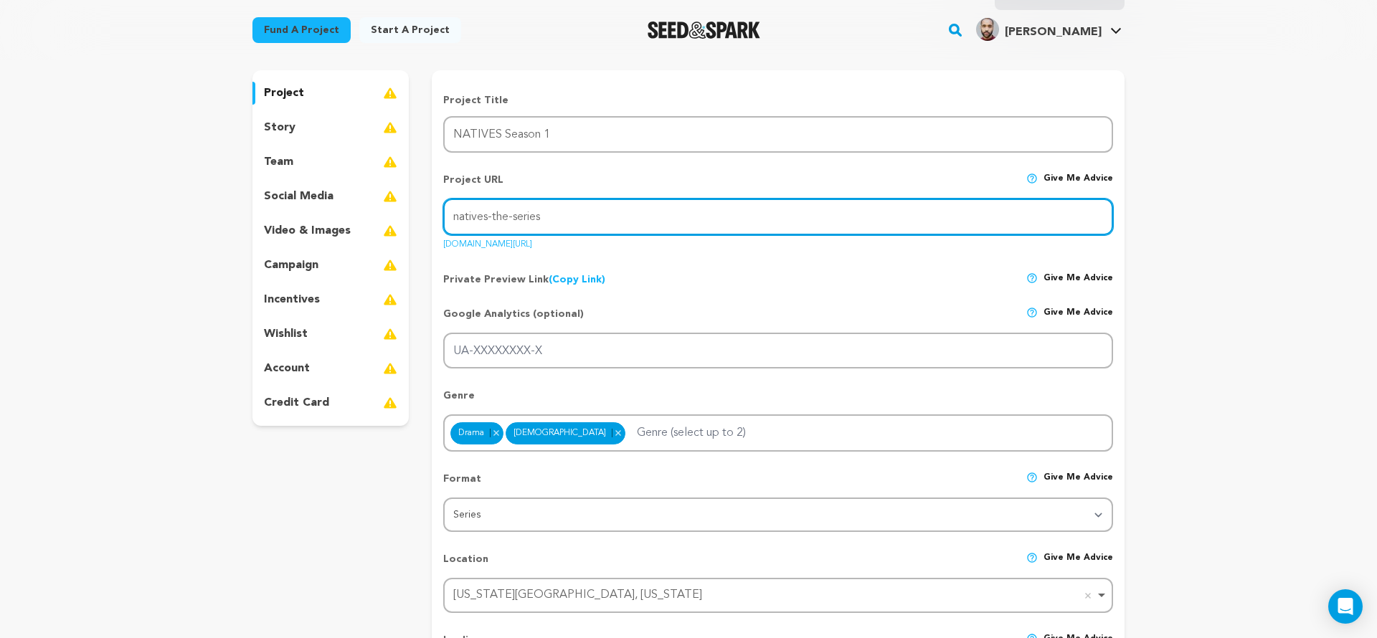
scroll to position [120, 0]
type input "natives-the-series"
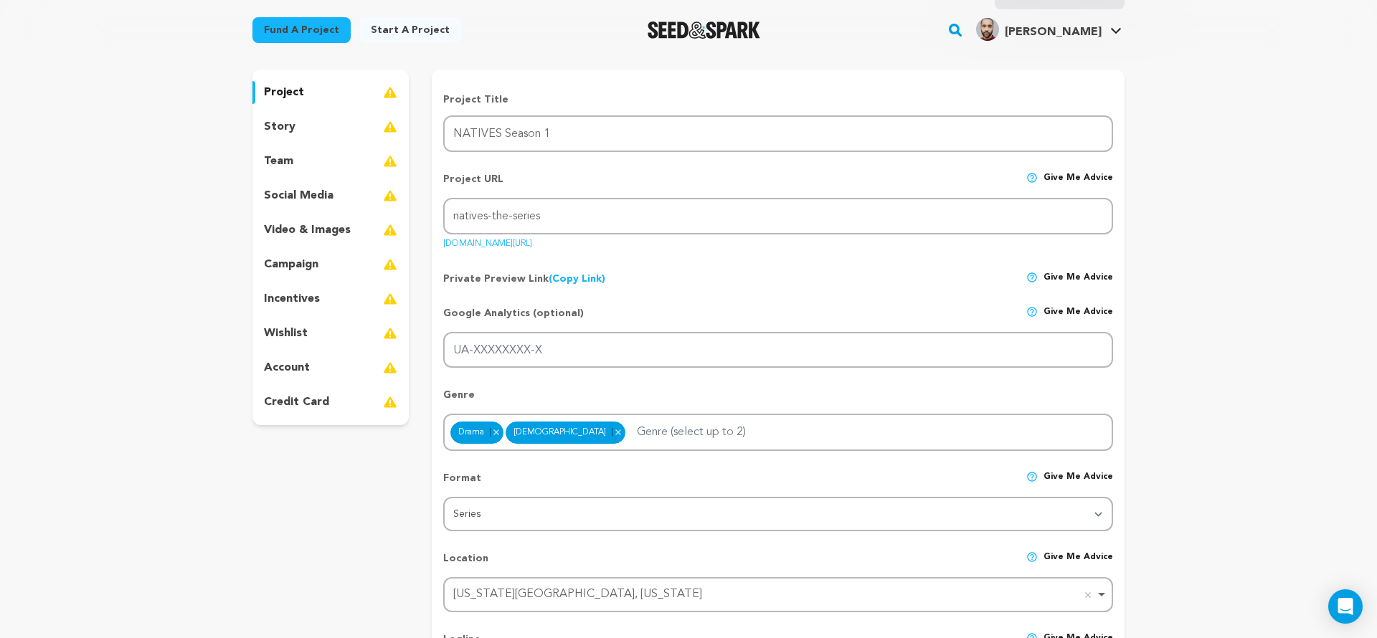
click at [655, 317] on div "Google Analytics (optional) Give me advice" at bounding box center [778, 319] width 670 height 26
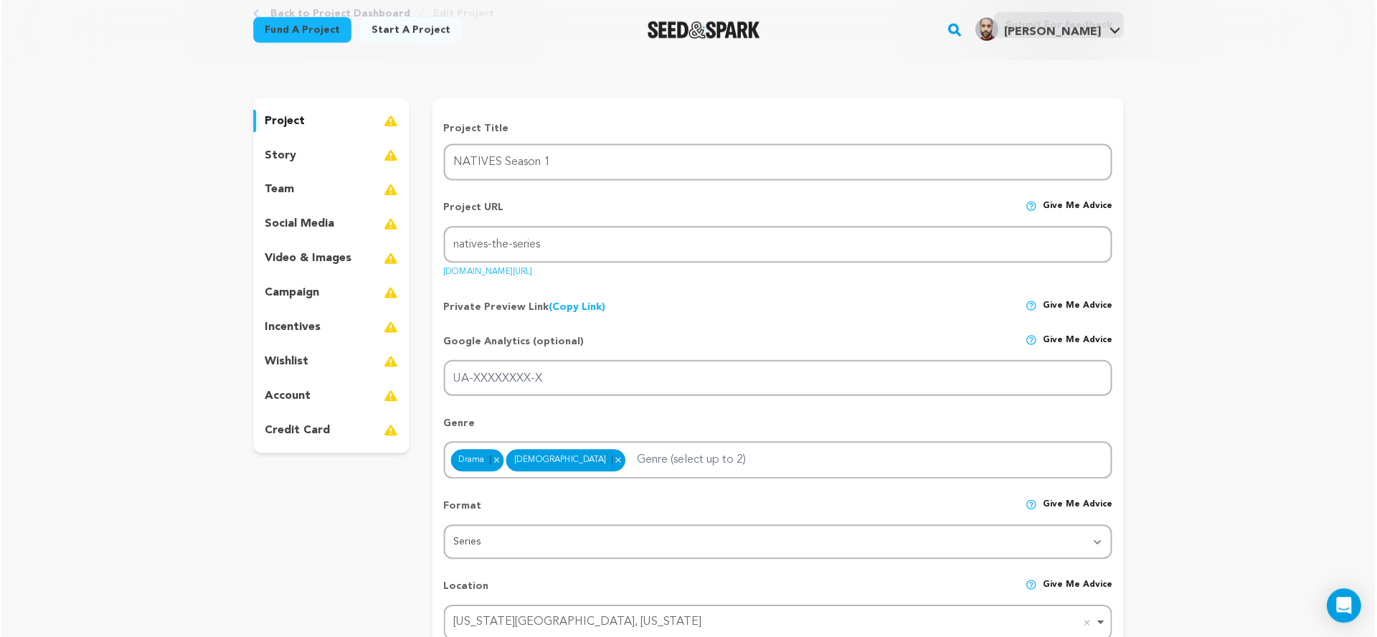
scroll to position [98, 0]
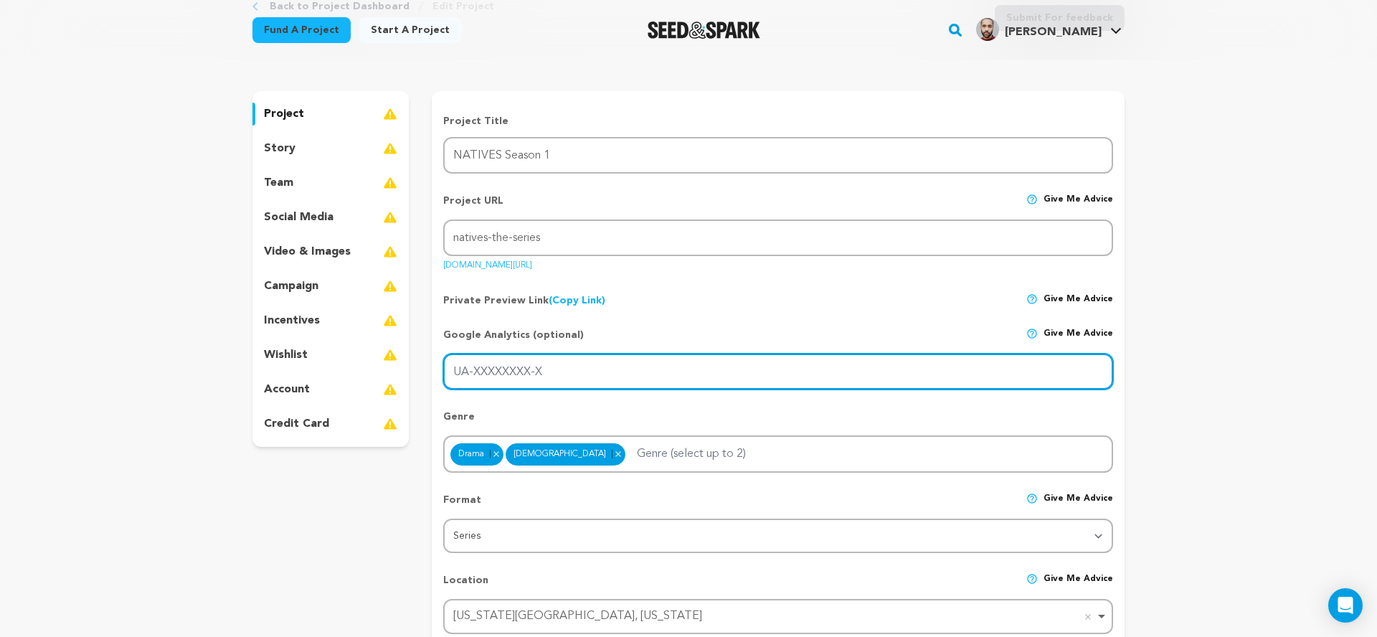
click at [577, 374] on input "UA-XXXXXXXX-X" at bounding box center [778, 372] width 670 height 37
paste input "<!-- Google tag (gtag.js) --> <script async src="https://www.googletagmanager.c…"
type input "<!-- Google tag (gtag.js) --> <script async src="https://www.googletagmanager.c…"
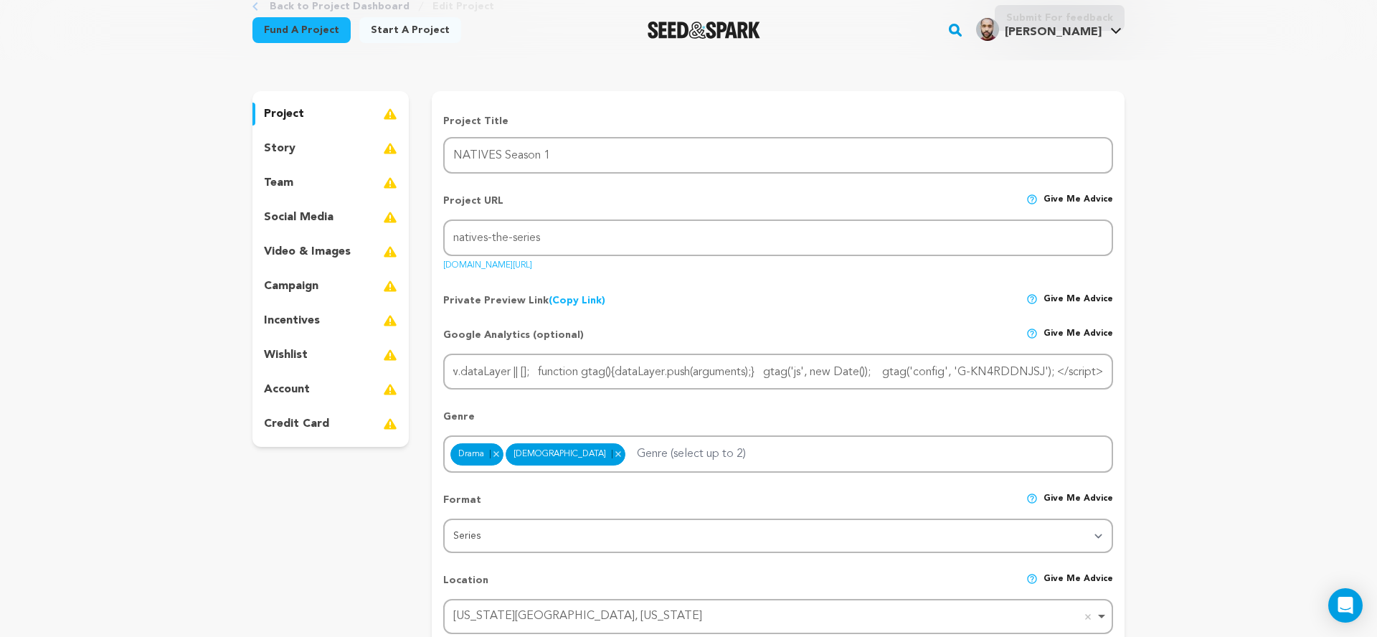
scroll to position [0, 0]
click at [622, 404] on div "Genre Drama Remove item LGBTQ Remove item Only 2 values can be added" at bounding box center [778, 435] width 670 height 75
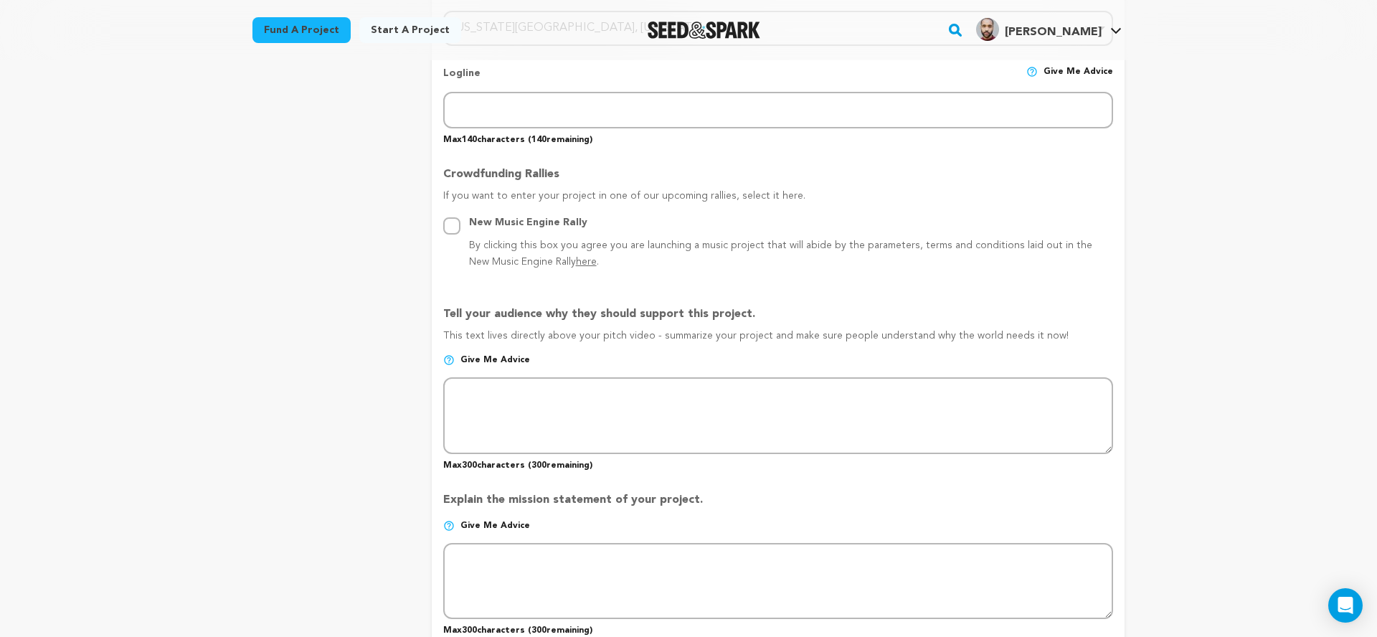
scroll to position [606, 0]
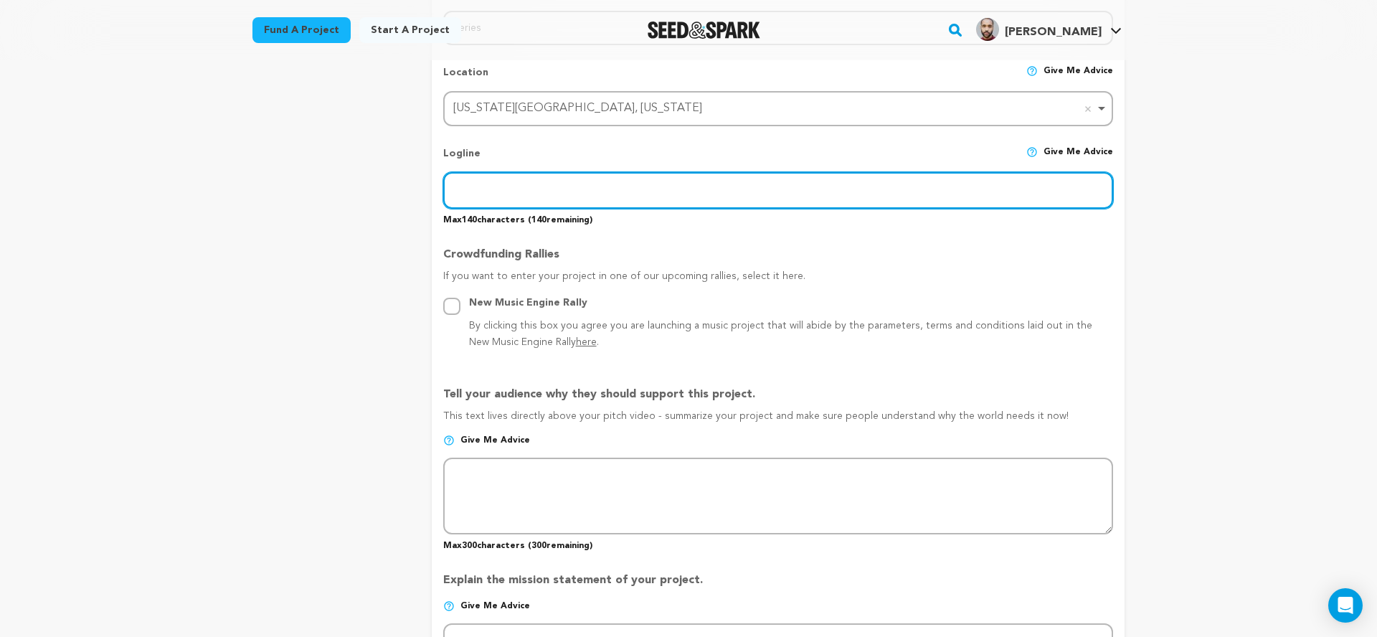
click at [650, 180] on input "text" at bounding box center [778, 190] width 670 height 37
type input "NATIVES f"
